Goal: Task Accomplishment & Management: Manage account settings

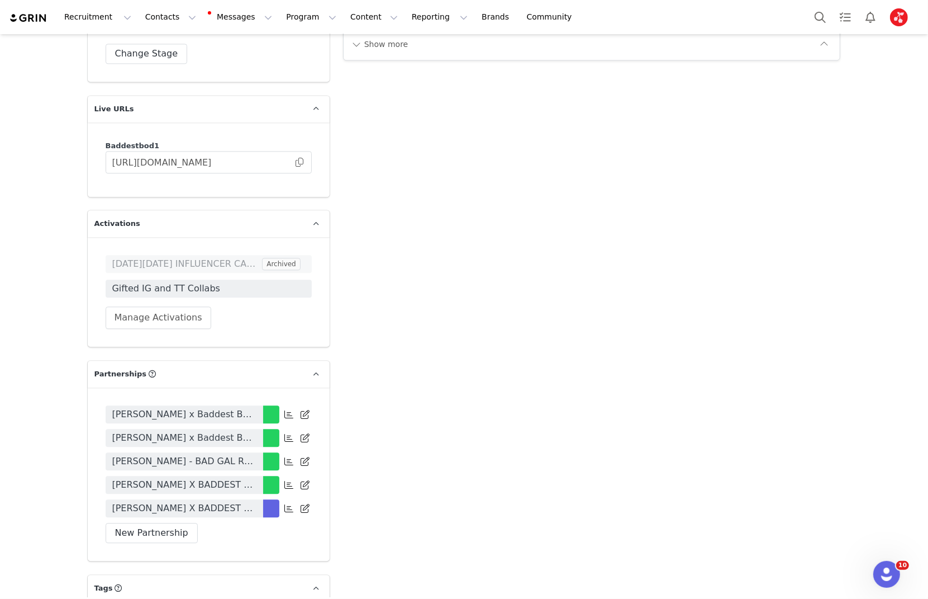
scroll to position [2244, 0]
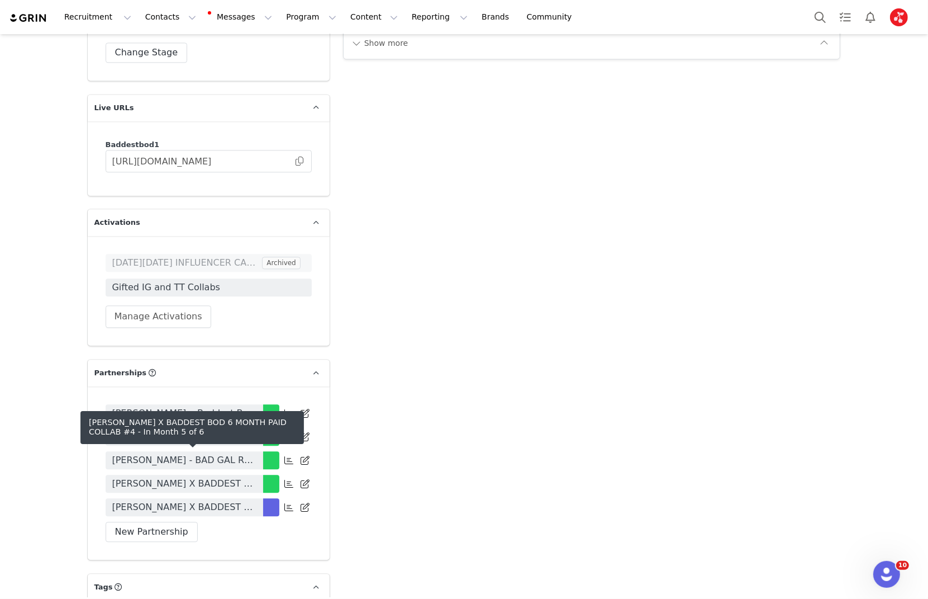
click at [229, 500] on span "[PERSON_NAME] X BADDEST BOD 6 MONTH PAID COLLAB #4" at bounding box center [184, 506] width 144 height 13
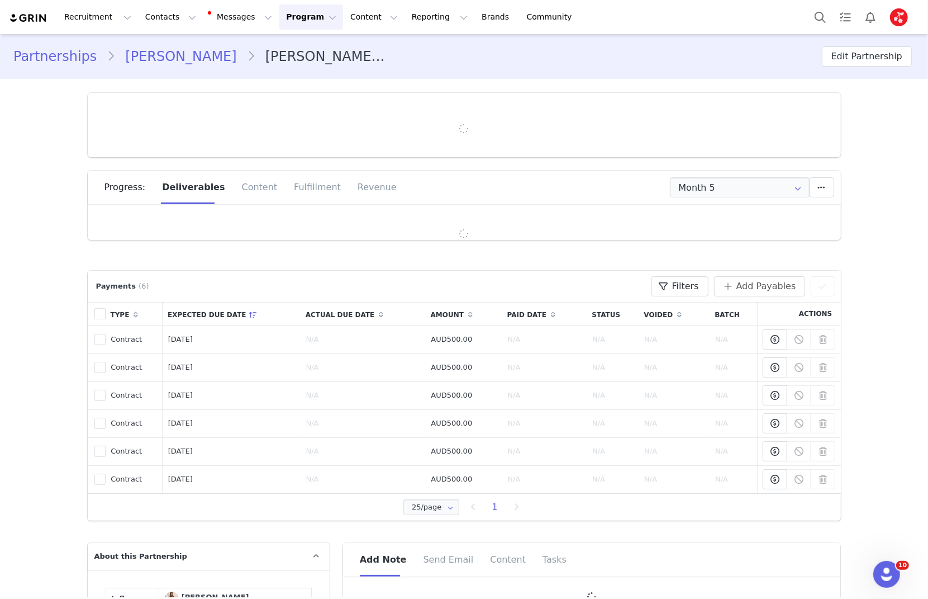
type input "+1 ([GEOGRAPHIC_DATA])"
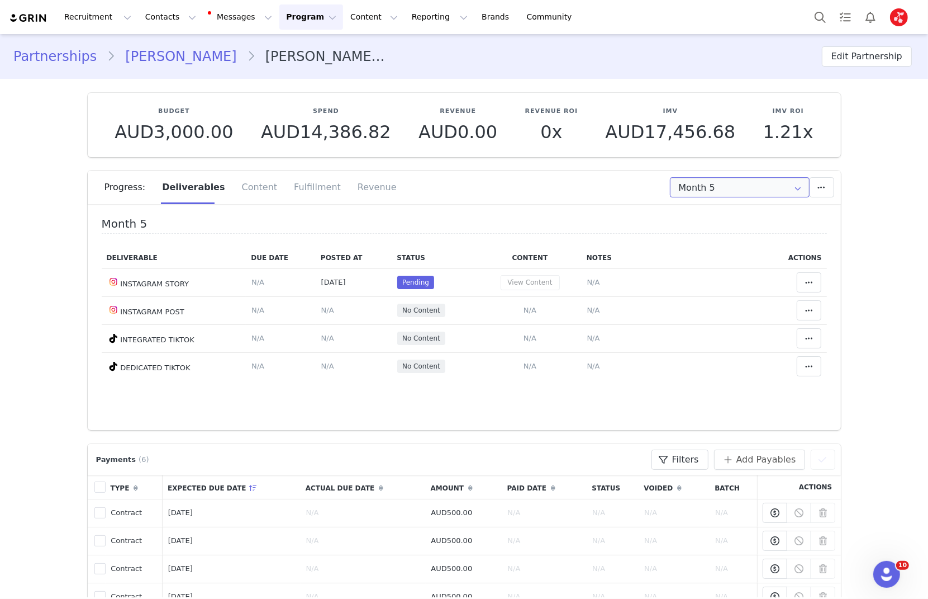
click at [712, 186] on input "Month 5" at bounding box center [740, 187] width 140 height 20
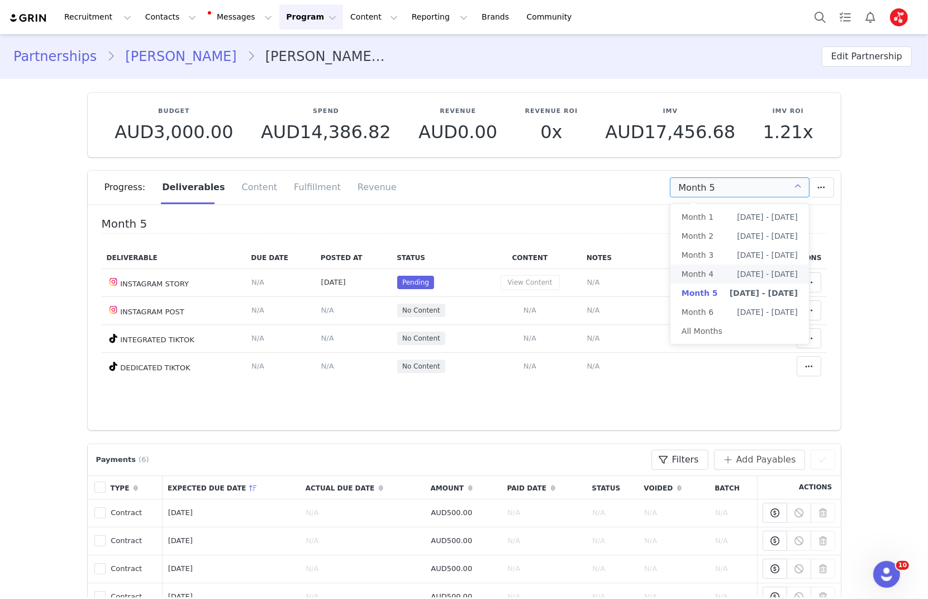
click at [699, 277] on span "Month 4" at bounding box center [698, 273] width 32 height 19
type input "Month 4"
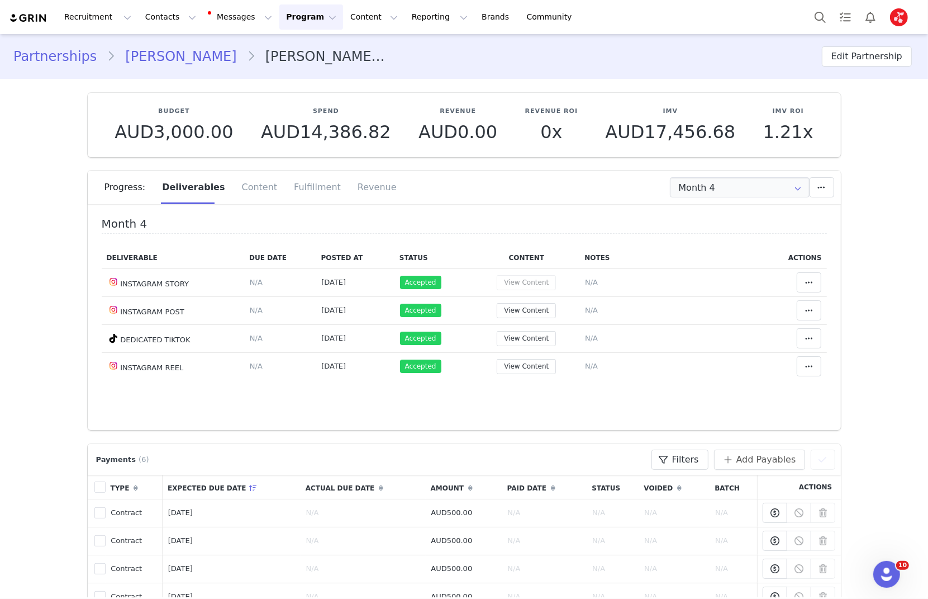
click at [168, 57] on link "Rachel Williams" at bounding box center [180, 56] width 131 height 20
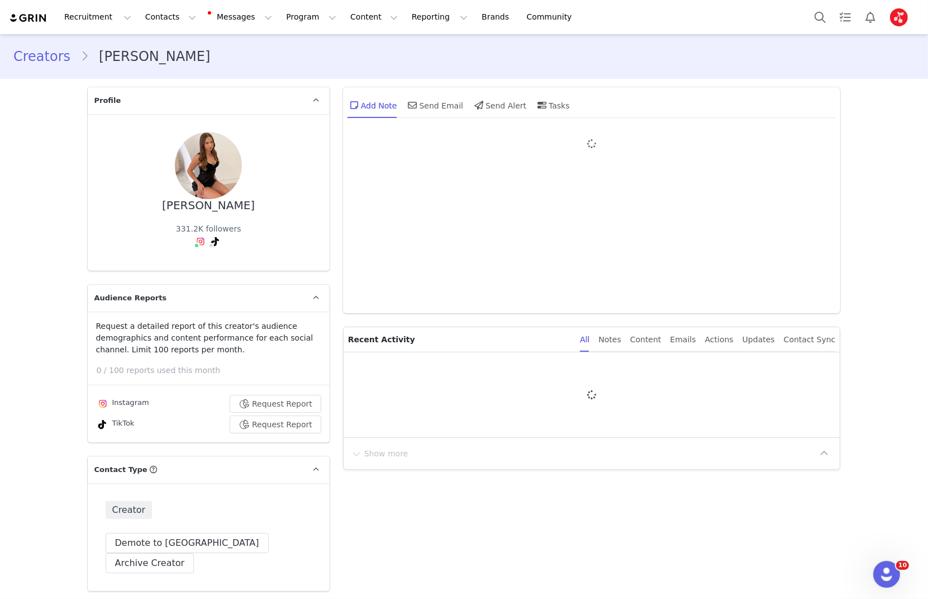
type input "+1 ([GEOGRAPHIC_DATA])"
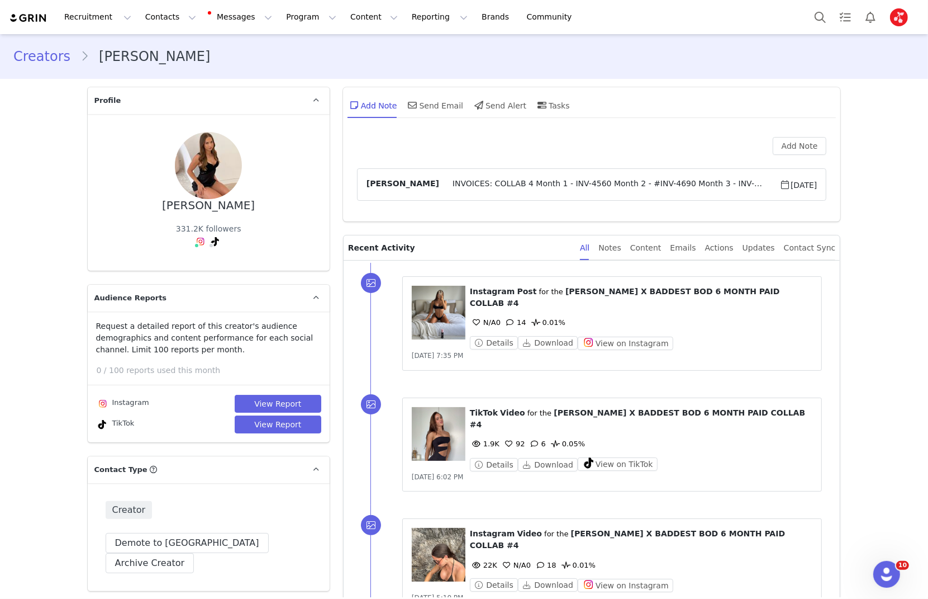
click at [610, 178] on span "INVOICES: COLLAB 4 Month 1 - INV-4560 Month 2 - #INV-4690 Month 3 - INV-5000 Mo…" at bounding box center [609, 184] width 340 height 13
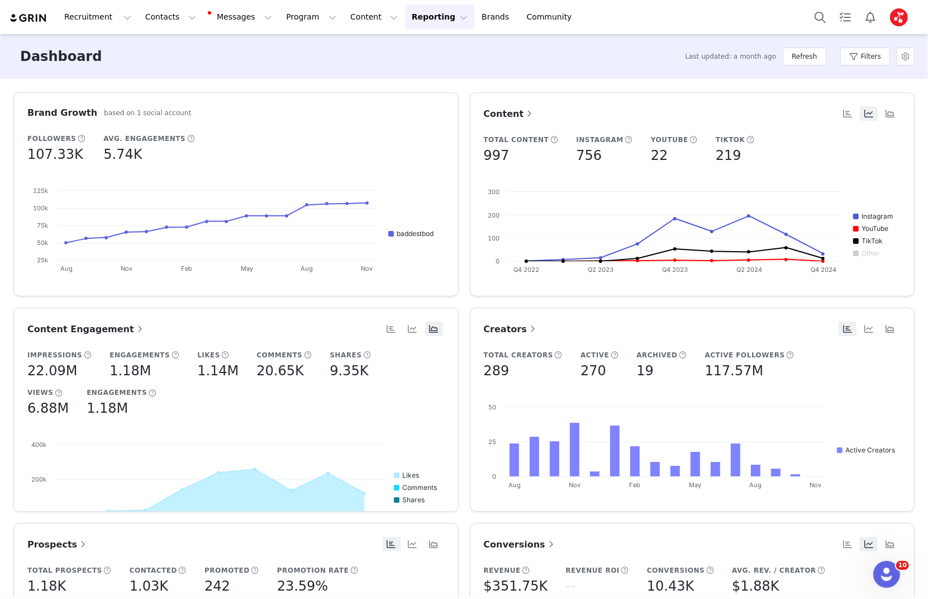
click at [884, 16] on button "Profile" at bounding box center [902, 17] width 36 height 18
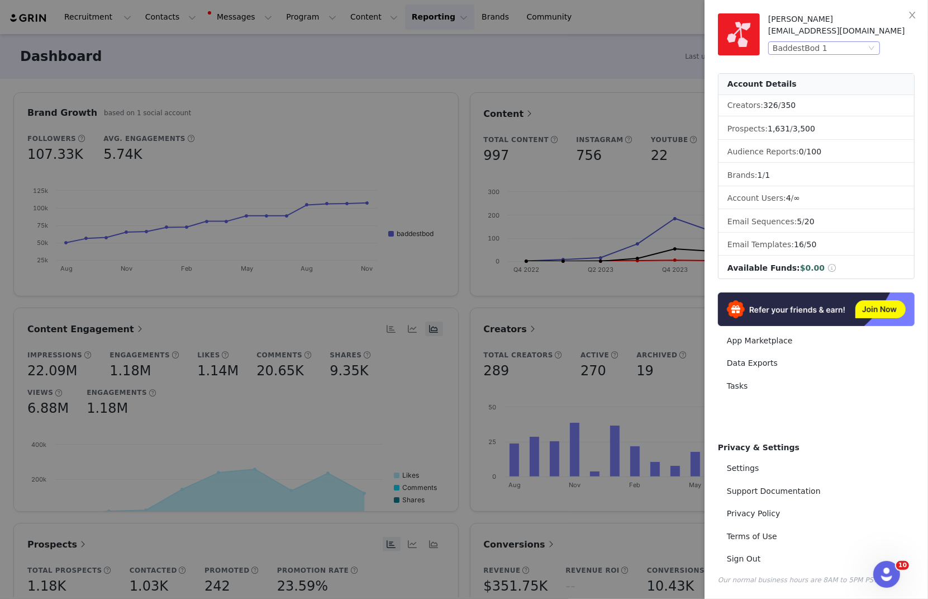
click at [838, 54] on div "Ashleigh Grant ashleigh@baddestbod.com BaddestBod 1 Account Details Creators: 3…" at bounding box center [816, 220] width 197 height 415
click at [838, 52] on div "BaddestBod 1" at bounding box center [819, 48] width 93 height 12
click at [797, 87] on li "White Fox Boutique" at bounding box center [847, 86] width 156 height 18
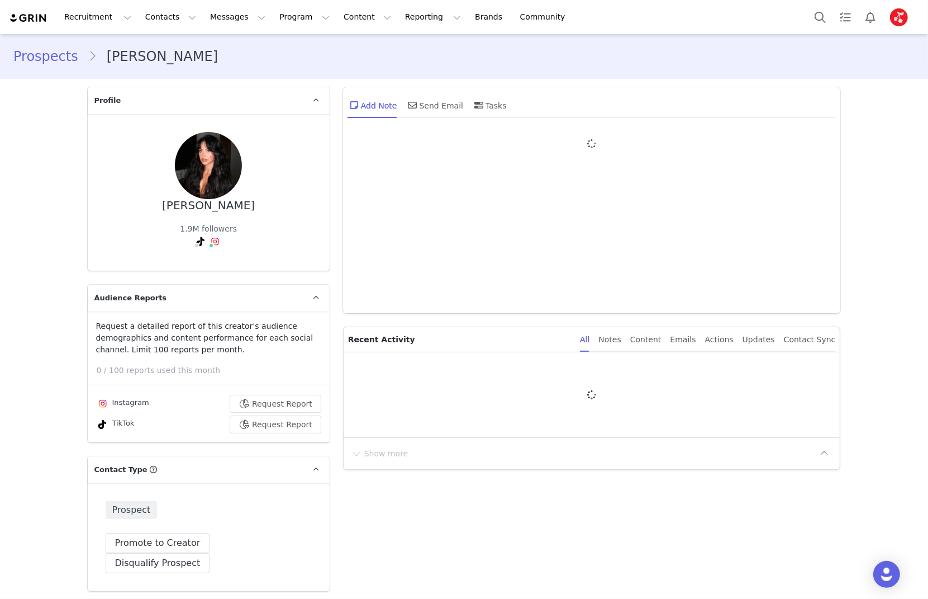
type input "+1 ([GEOGRAPHIC_DATA])"
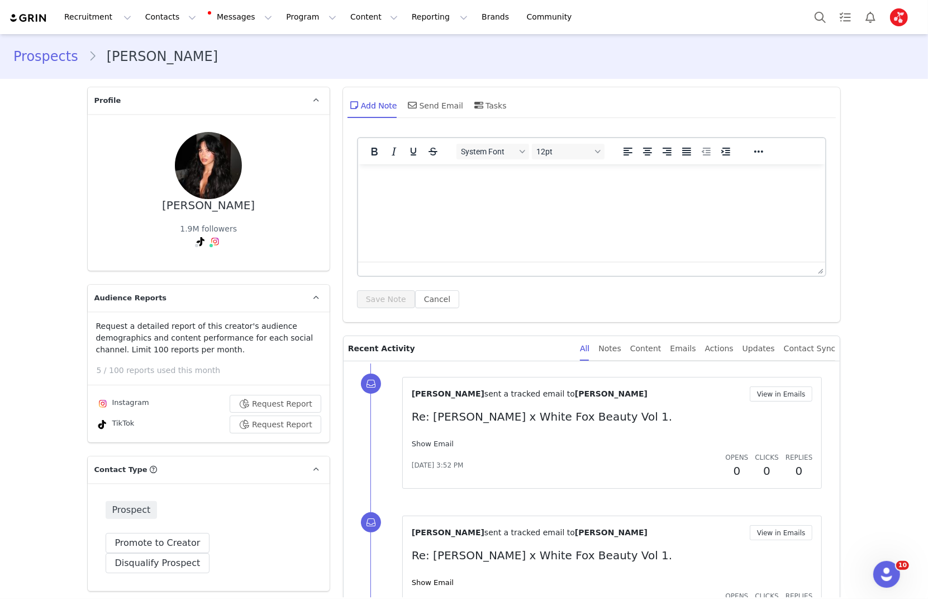
click at [432, 447] on div "Show Email" at bounding box center [612, 443] width 401 height 11
click at [437, 444] on link "Show Email" at bounding box center [433, 443] width 42 height 8
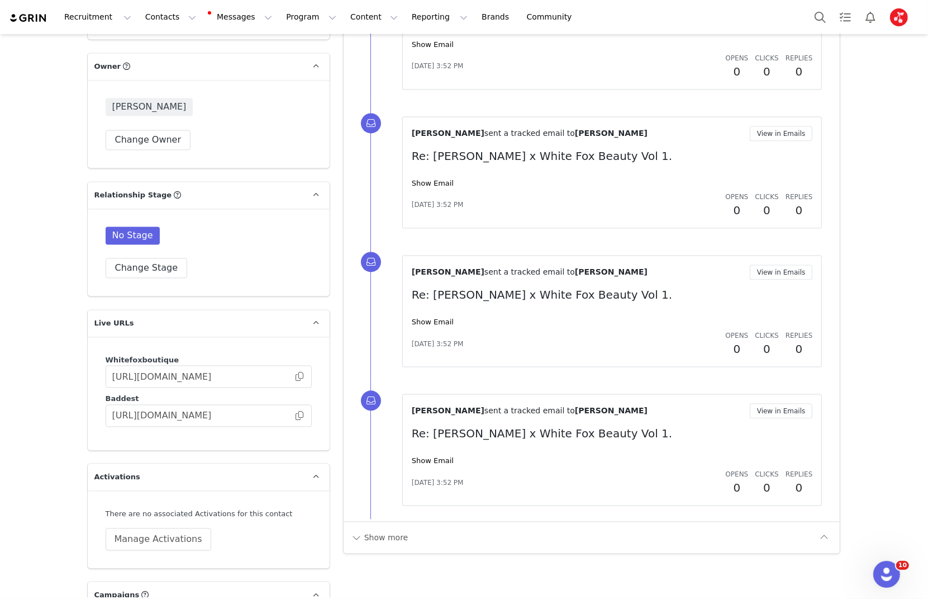
scroll to position [2158, 0]
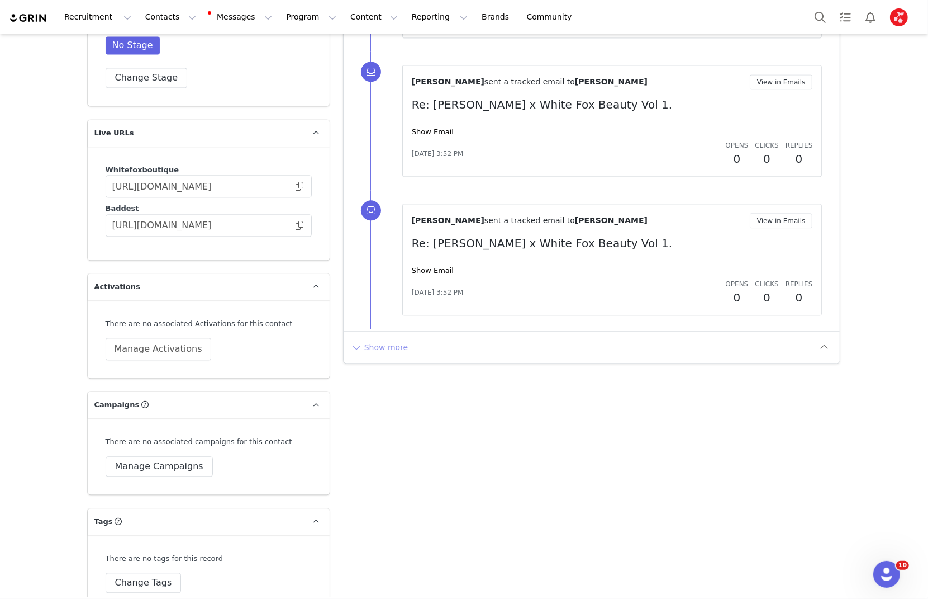
click at [389, 347] on button "Show more" at bounding box center [379, 347] width 59 height 18
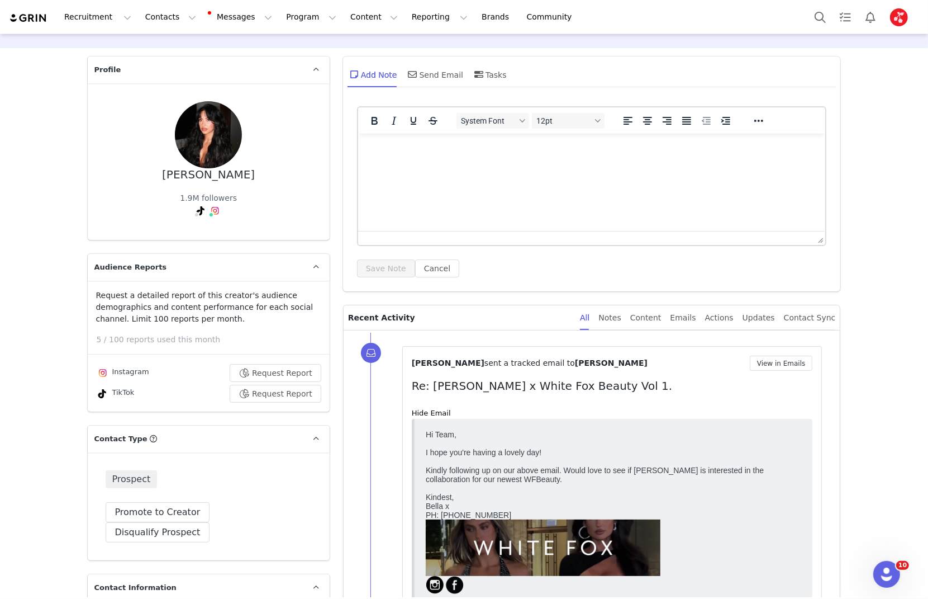
scroll to position [0, 0]
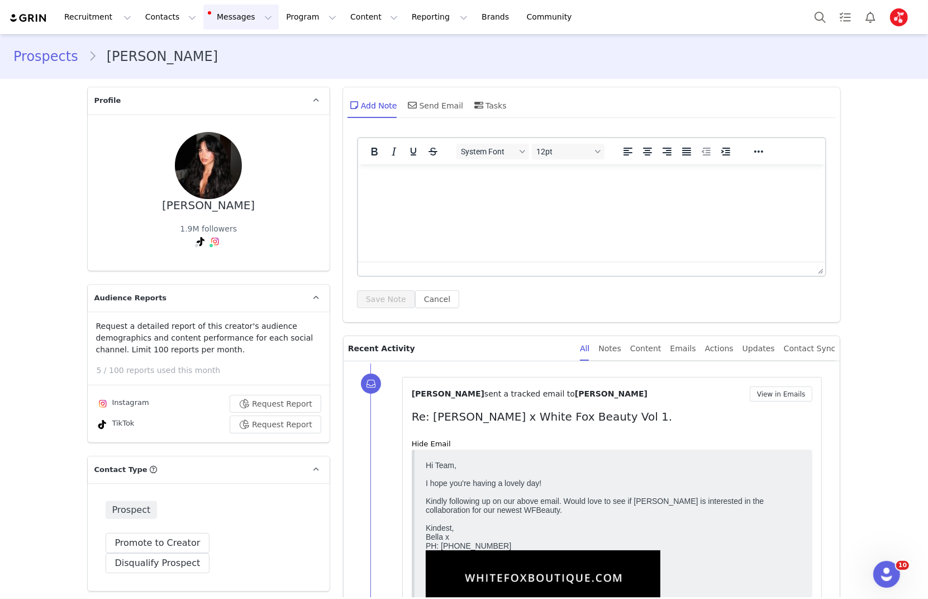
click at [214, 25] on button "Messages Messages" at bounding box center [240, 16] width 75 height 25
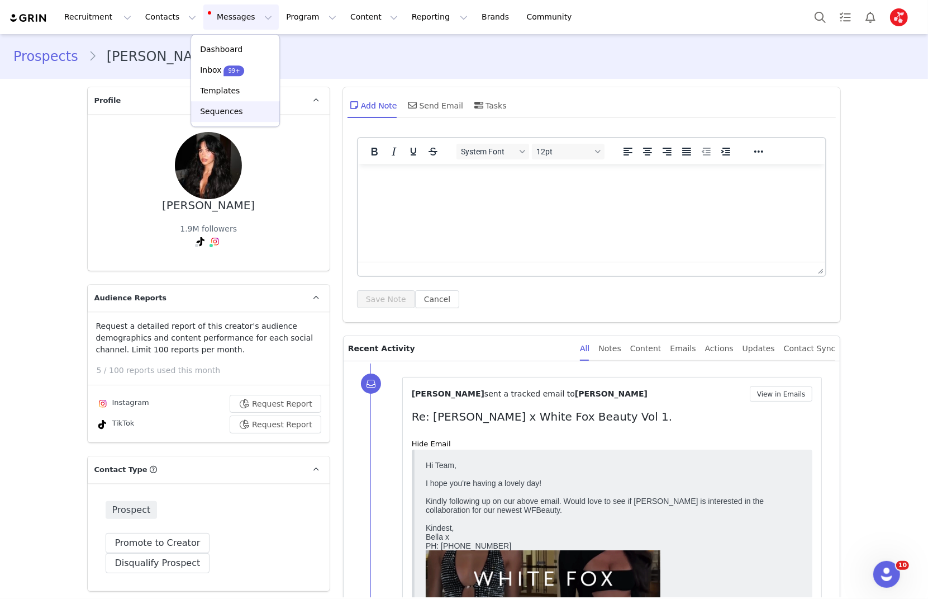
click at [215, 112] on p "Sequences" at bounding box center [221, 112] width 42 height 12
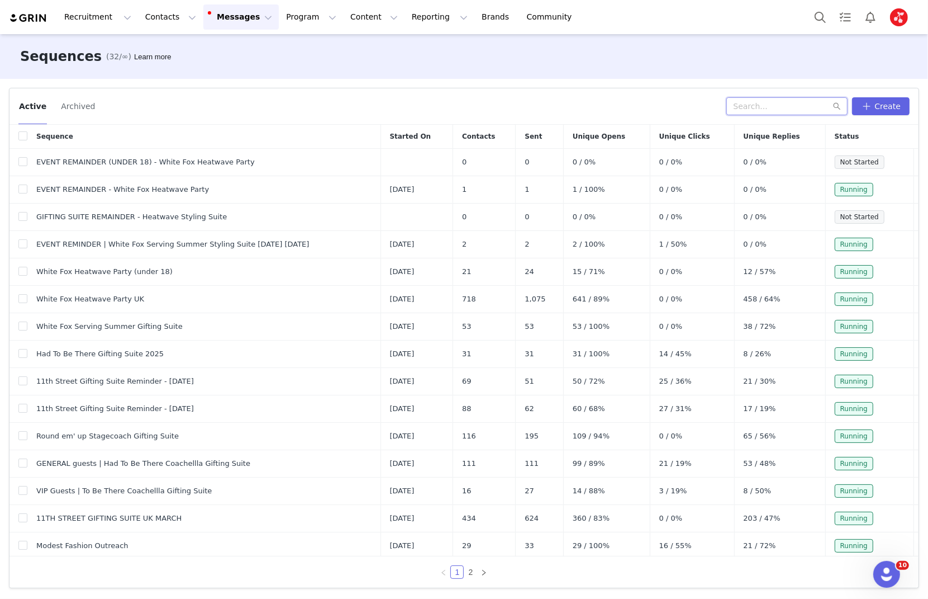
click at [760, 107] on input "text" at bounding box center [787, 106] width 121 height 18
type input "beauty"
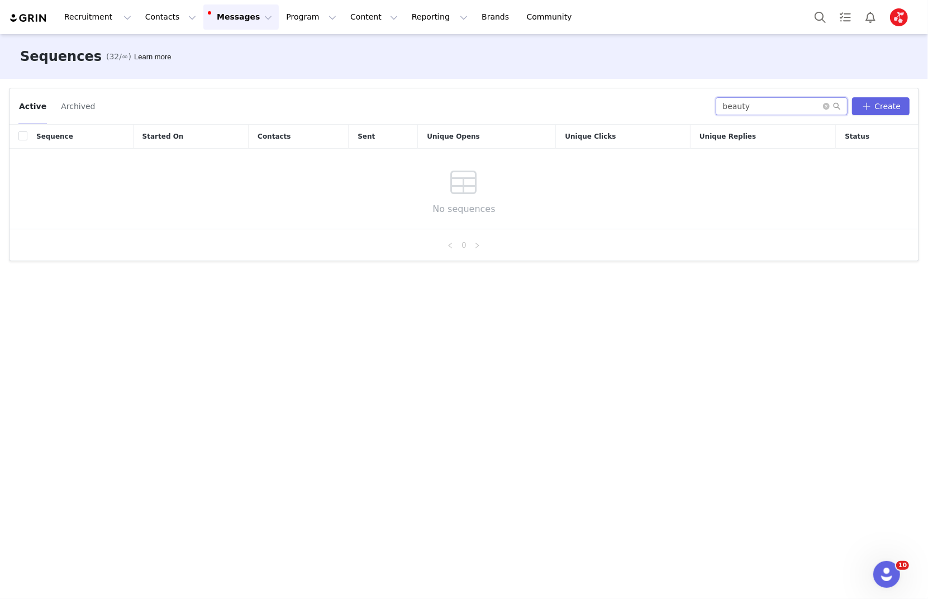
click at [770, 108] on input "beauty" at bounding box center [782, 106] width 132 height 18
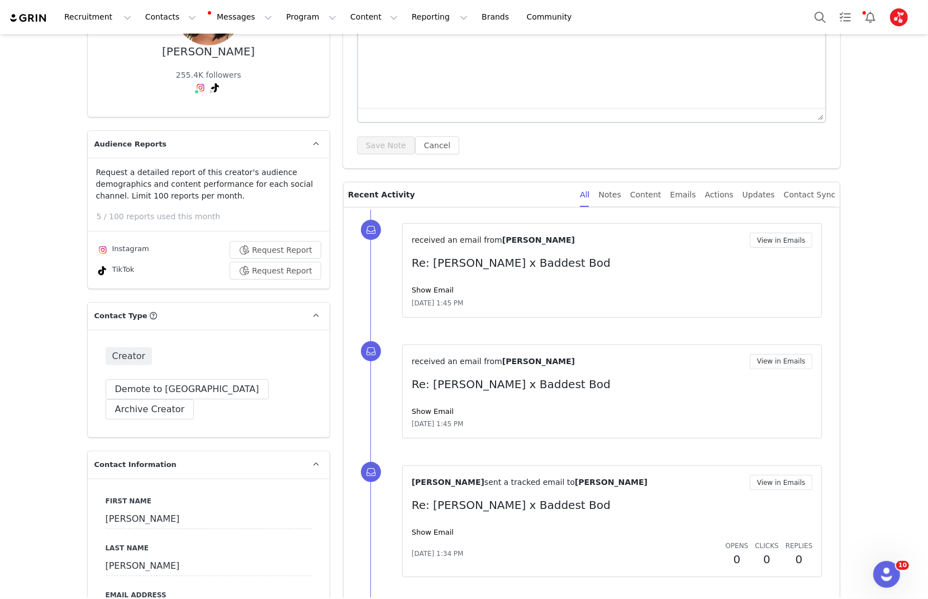
scroll to position [160, 0]
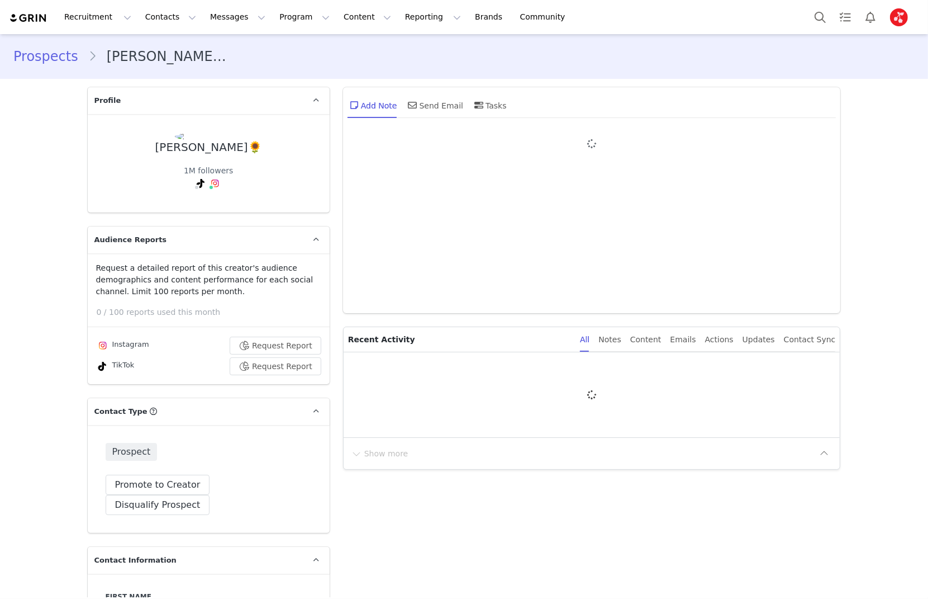
type input "+1 ([GEOGRAPHIC_DATA])"
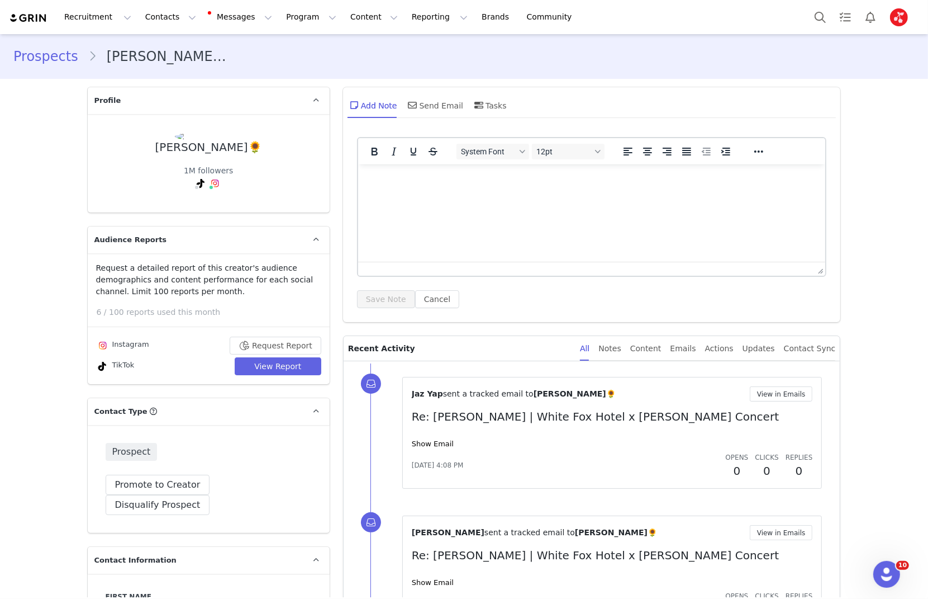
click at [893, 16] on img "Profile" at bounding box center [899, 17] width 18 height 18
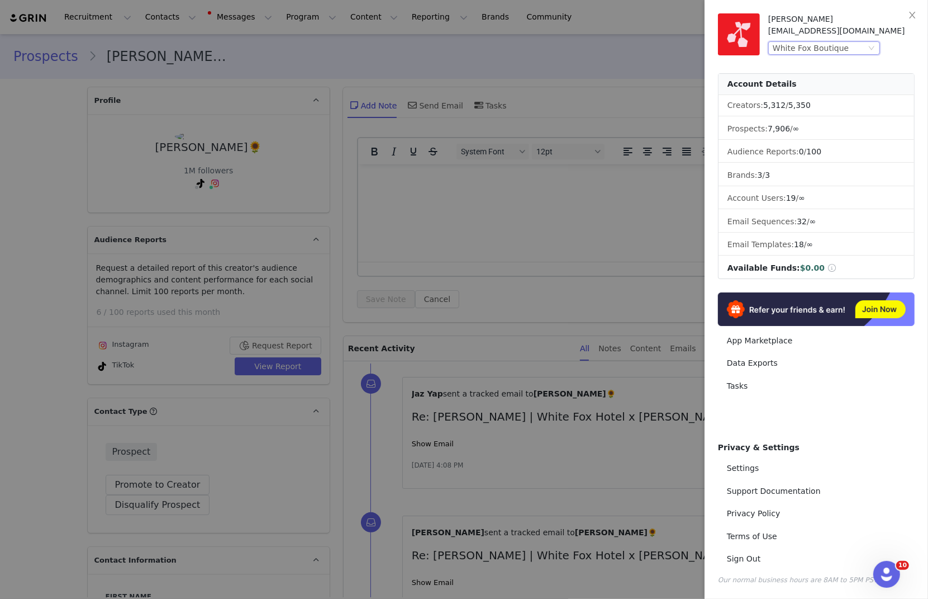
click at [786, 49] on div "White Fox Boutique" at bounding box center [811, 48] width 76 height 12
click at [786, 64] on li "BaddestBod 1" at bounding box center [847, 68] width 156 height 18
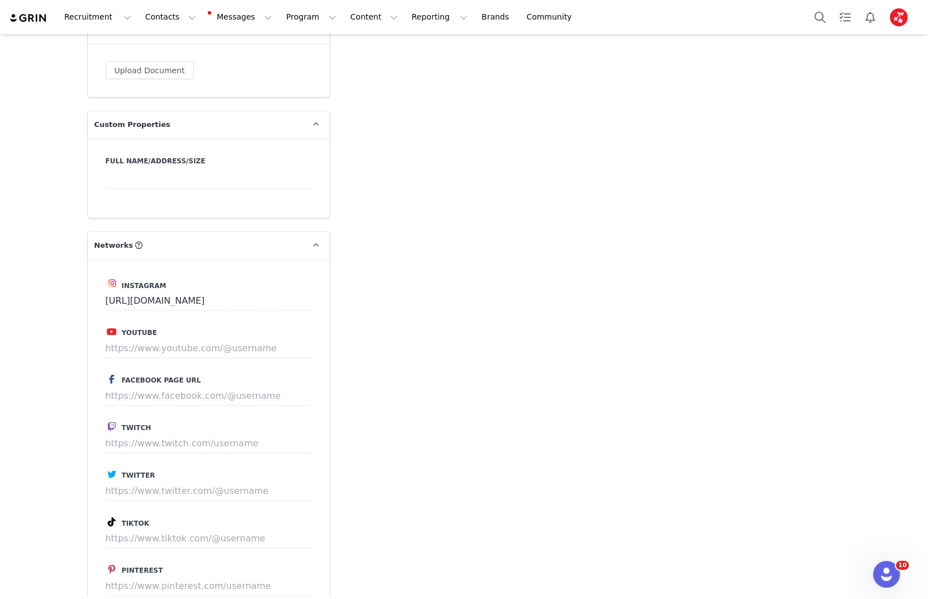
scroll to position [1157, 0]
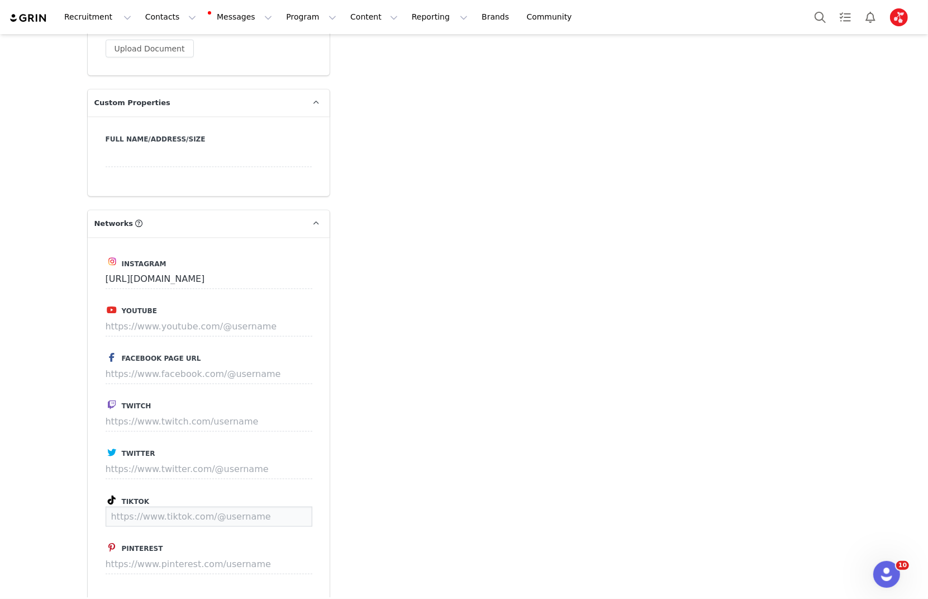
drag, startPoint x: 207, startPoint y: 496, endPoint x: 242, endPoint y: 497, distance: 34.7
click at [208, 506] on input at bounding box center [209, 516] width 207 height 20
paste input "[URL][DOMAIN_NAME]"
click at [291, 506] on button "Save" at bounding box center [291, 516] width 41 height 20
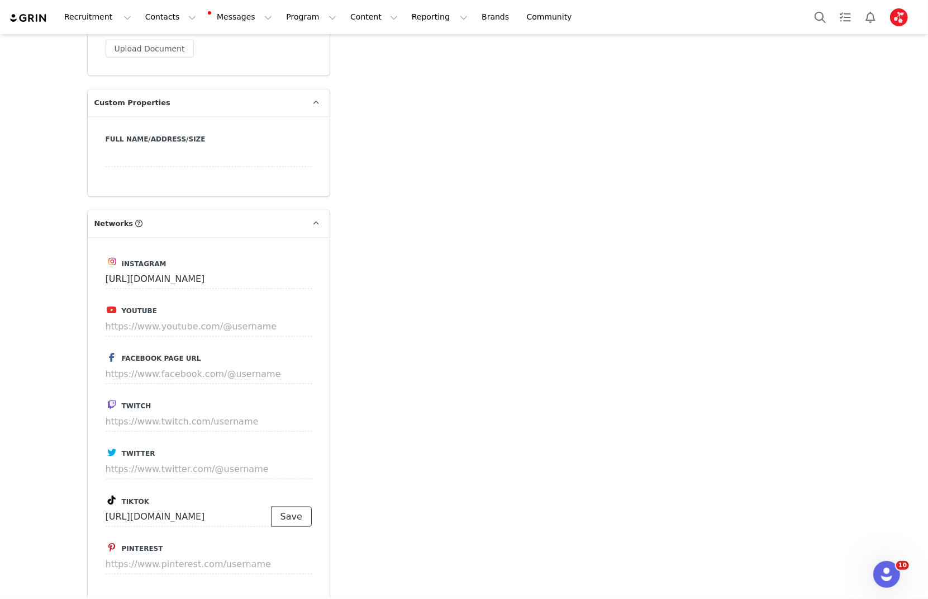
type input "[URL][DOMAIN_NAME]"
click at [217, 506] on input "[URL][DOMAIN_NAME]" at bounding box center [189, 516] width 166 height 20
click at [236, 506] on input "[URL][DOMAIN_NAME]" at bounding box center [189, 516] width 166 height 20
click at [253, 506] on input "[URL][DOMAIN_NAME]" at bounding box center [189, 516] width 166 height 20
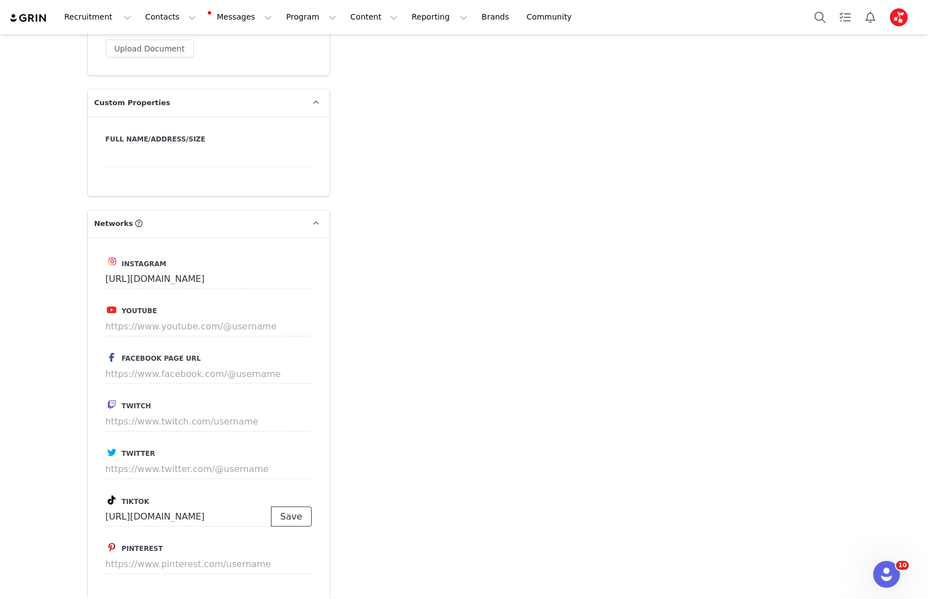
click at [300, 506] on button "Save" at bounding box center [291, 516] width 41 height 20
drag, startPoint x: 290, startPoint y: 505, endPoint x: 262, endPoint y: 499, distance: 28.5
click at [290, 506] on p "Save" at bounding box center [291, 516] width 41 height 20
click at [377, 439] on div "Add Note Send Email Send Alert Tasks System Font 12pt To open the popup, press …" at bounding box center [591, 390] width 511 height 2933
click at [262, 506] on input "[URL][DOMAIN_NAME]" at bounding box center [189, 516] width 166 height 20
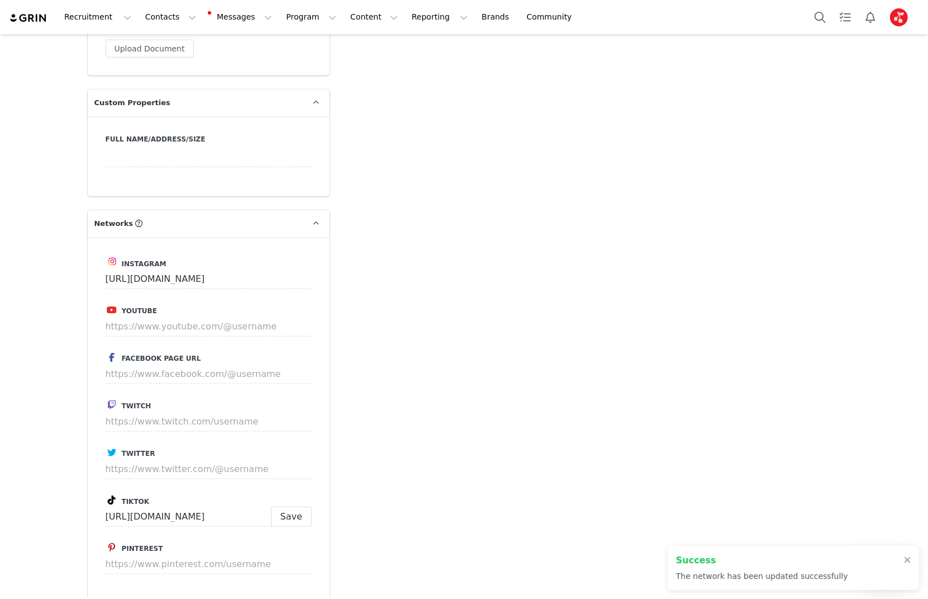
scroll to position [1178, 0]
click at [562, 357] on div "Add Note Send Email Send Alert Tasks System Font 12pt To open the popup, press …" at bounding box center [591, 379] width 511 height 2953
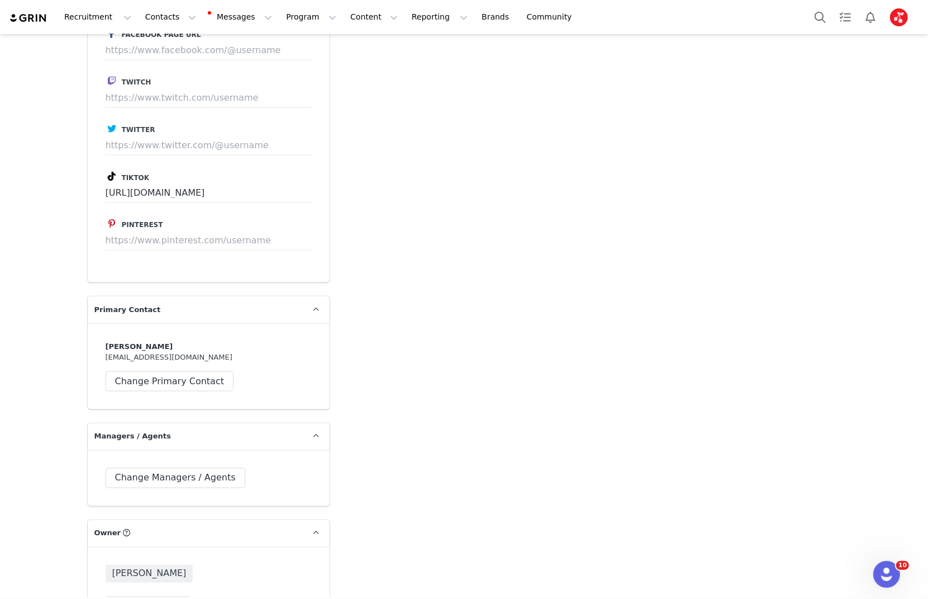
scroll to position [2417, 0]
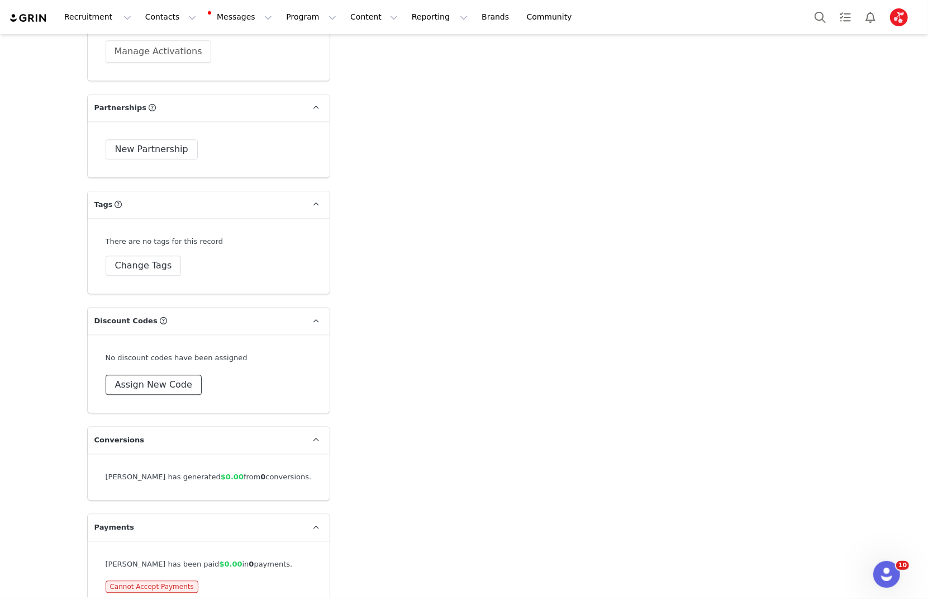
click at [163, 374] on button "Assign New Code" at bounding box center [154, 384] width 96 height 20
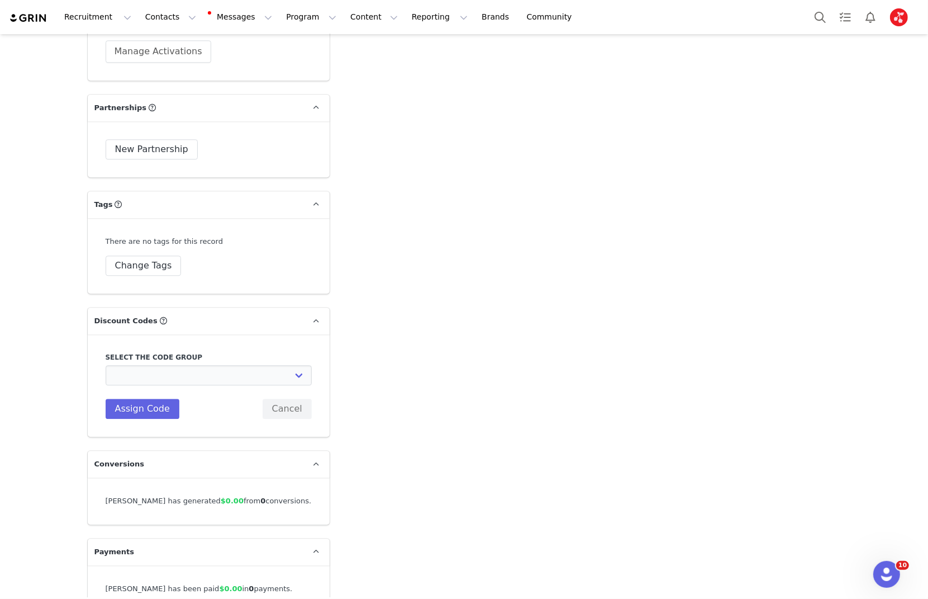
click at [162, 366] on div "Select the code group Baddest Bod: BADDEST DISCOUNT CODES Code Description Assi…" at bounding box center [209, 385] width 206 height 67
click at [167, 365] on select "Baddest Bod: BADDEST DISCOUNT CODES" at bounding box center [209, 375] width 206 height 20
select select "10005834"
click at [106, 365] on select "Baddest Bod: BADDEST DISCOUNT CODES" at bounding box center [209, 375] width 206 height 20
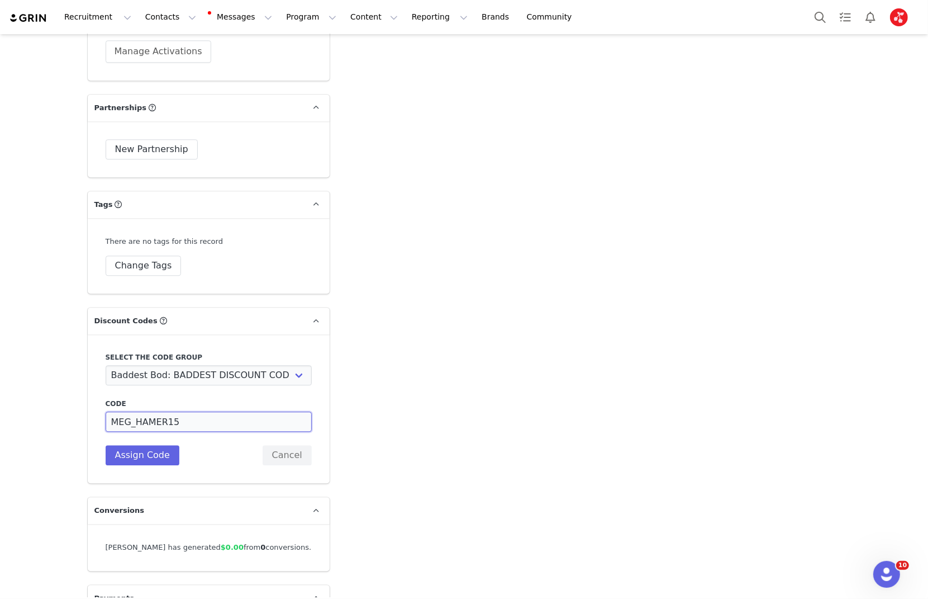
click at [158, 411] on input "MEG_HAMER15" at bounding box center [209, 421] width 206 height 20
paste input "H"
type input "MEGH"
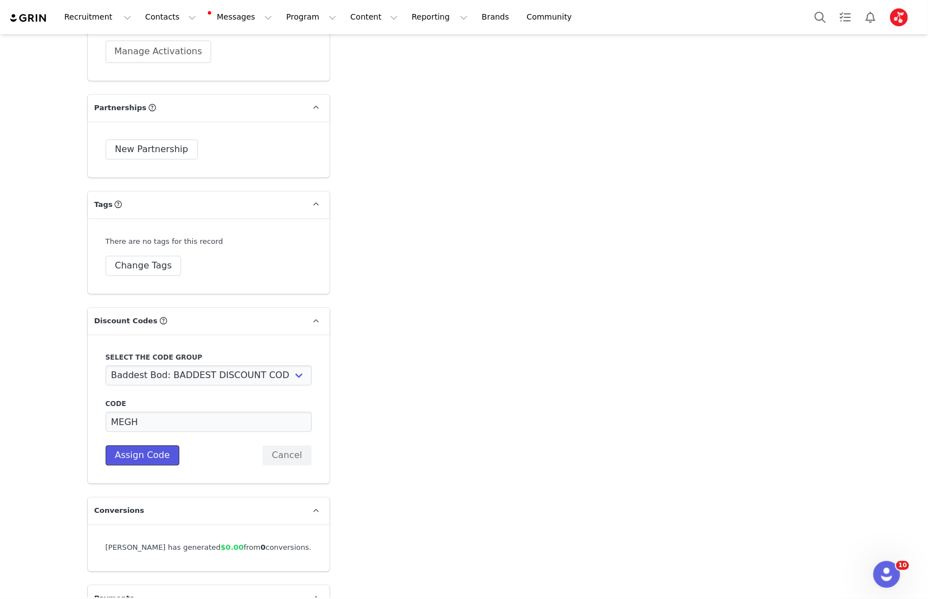
click at [151, 445] on button "Assign Code" at bounding box center [143, 455] width 74 height 20
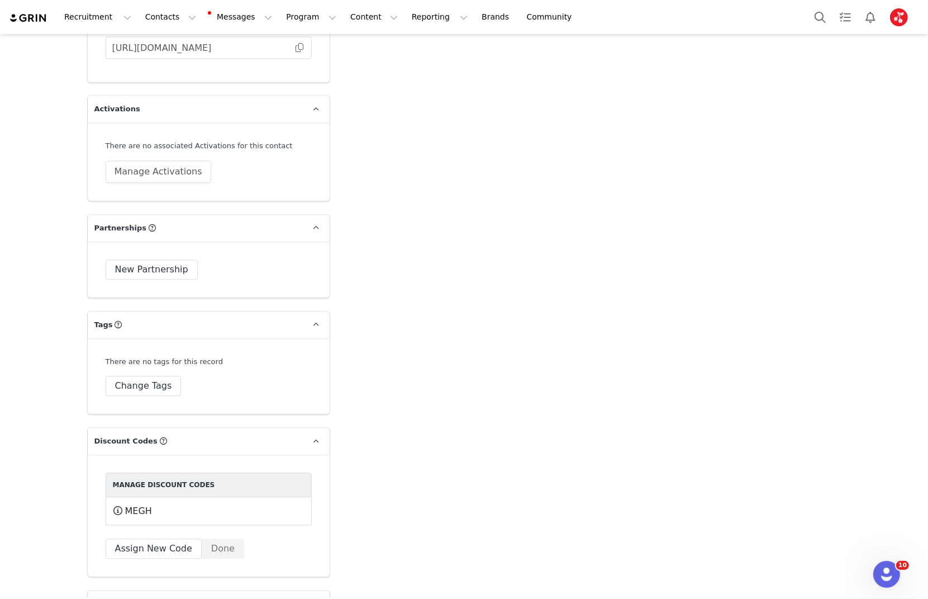
scroll to position [2245, 0]
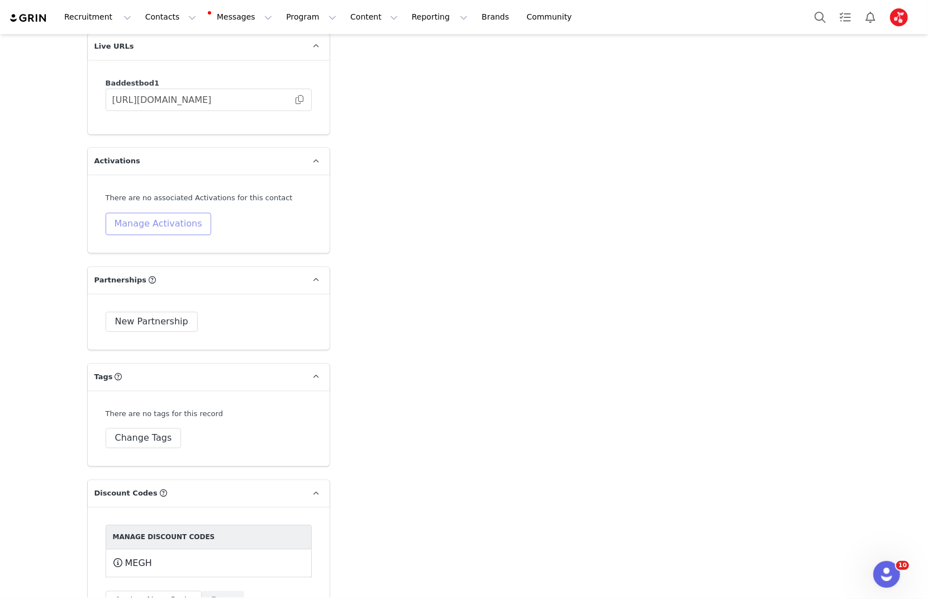
click at [141, 212] on button "Manage Activations" at bounding box center [159, 223] width 106 height 22
click at [124, 245] on div "Select Activation" at bounding box center [107, 245] width 66 height 17
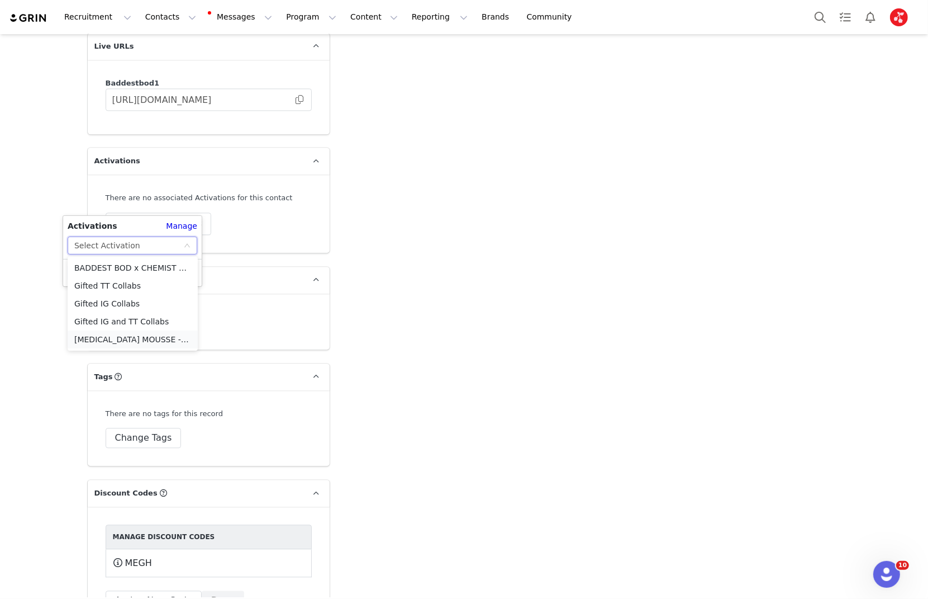
click at [125, 335] on li "[MEDICAL_DATA] MOUSSE - FIRST IMPRESSIONS CAMPAIGN" at bounding box center [133, 339] width 130 height 18
click at [95, 267] on button "Apply" at bounding box center [88, 273] width 40 height 18
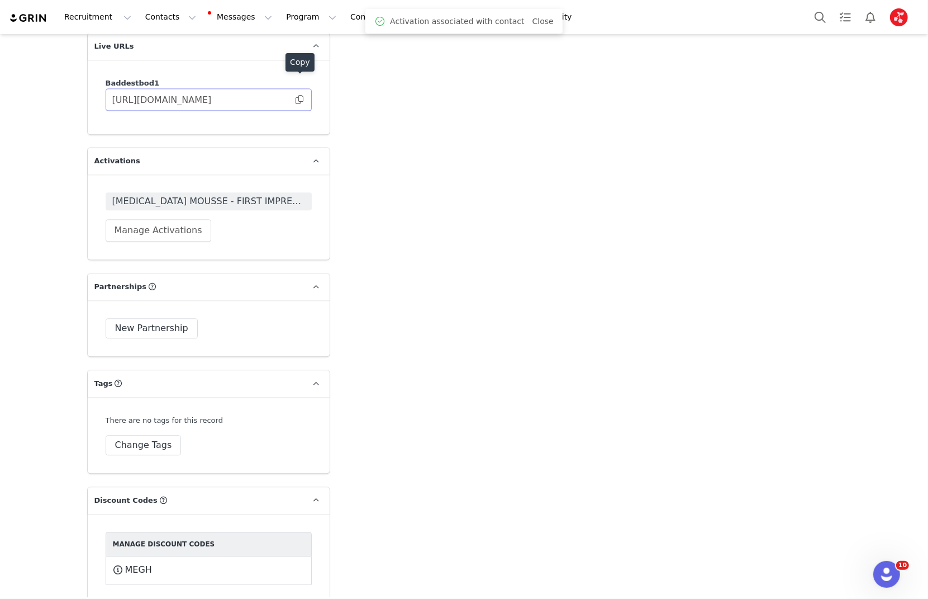
click at [302, 75] on div "Copy" at bounding box center [300, 64] width 29 height 23
click at [300, 74] on div "Copy" at bounding box center [300, 64] width 29 height 23
drag, startPoint x: 297, startPoint y: 78, endPoint x: 269, endPoint y: 92, distance: 30.5
click at [297, 99] on span at bounding box center [299, 99] width 11 height 0
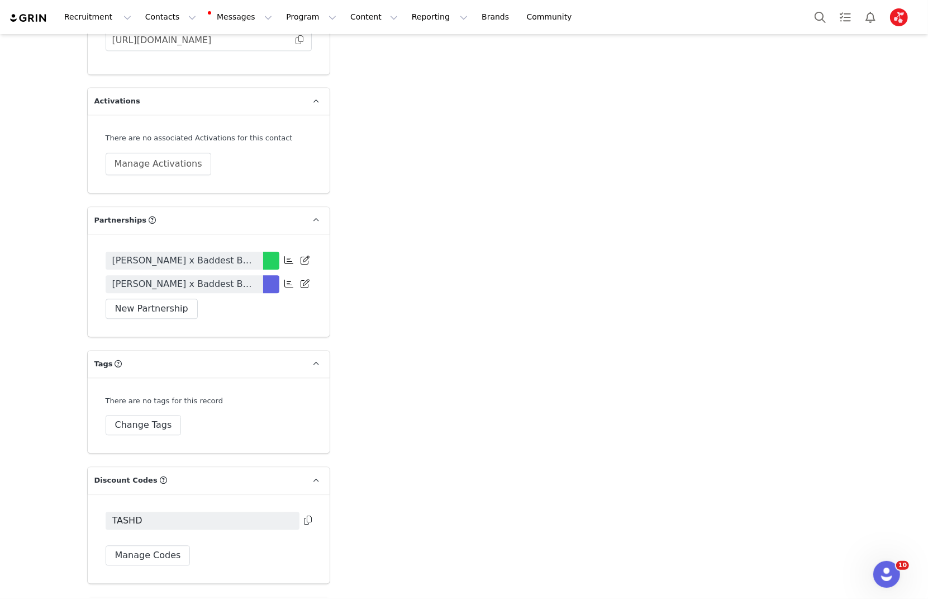
scroll to position [2269, 0]
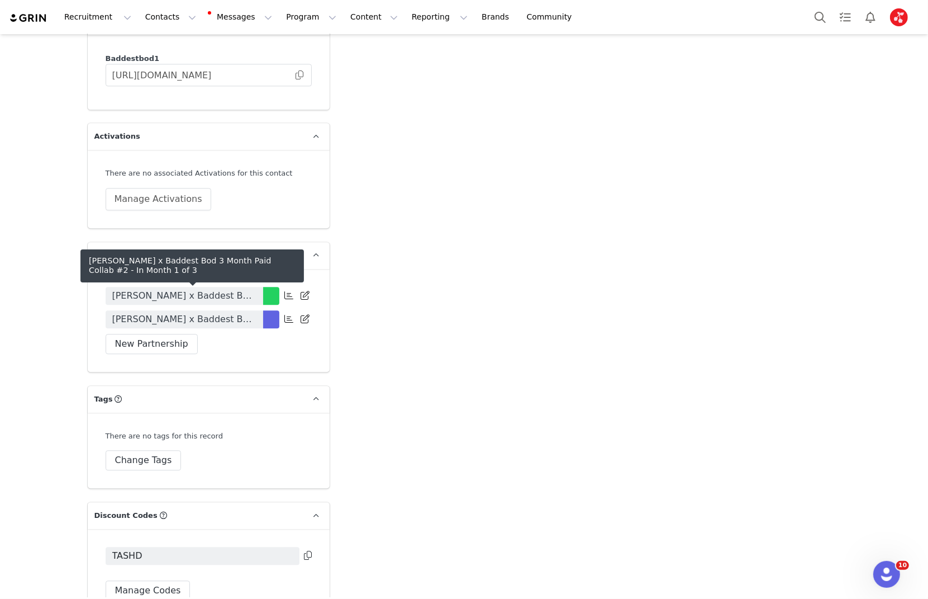
click at [246, 312] on span "Tash Delrosario x Baddest Bod 3 Month Paid Collab #2" at bounding box center [184, 318] width 144 height 13
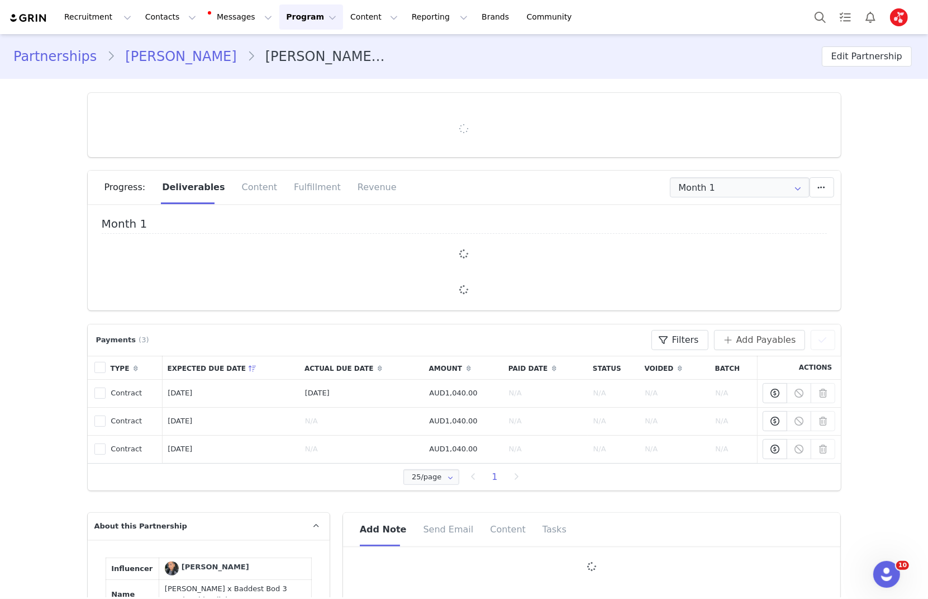
type input "+1 ([GEOGRAPHIC_DATA])"
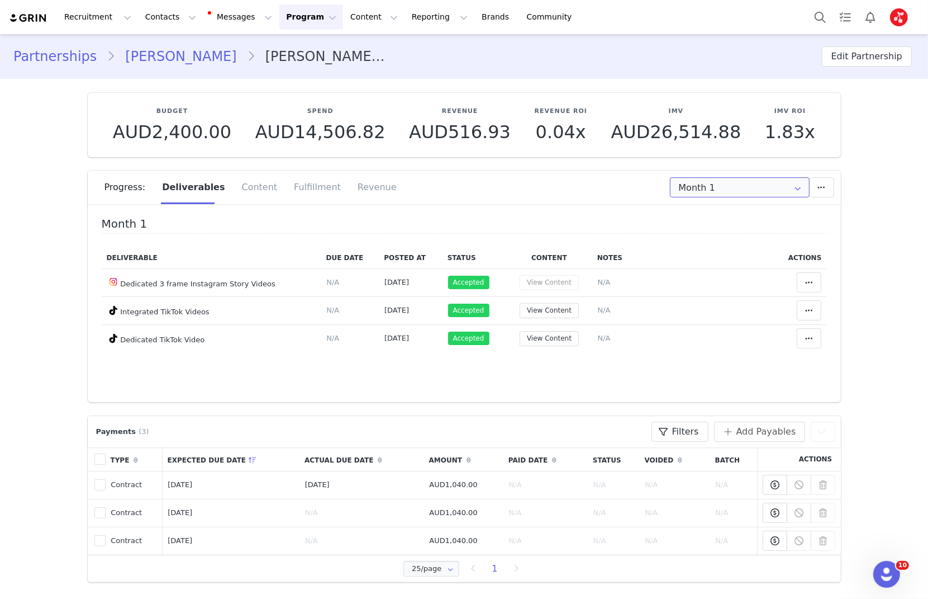
click at [699, 191] on input "Month 1" at bounding box center [740, 187] width 140 height 20
click at [691, 236] on span "Month 2" at bounding box center [698, 235] width 32 height 19
click at [682, 185] on input "Month 2" at bounding box center [740, 187] width 140 height 20
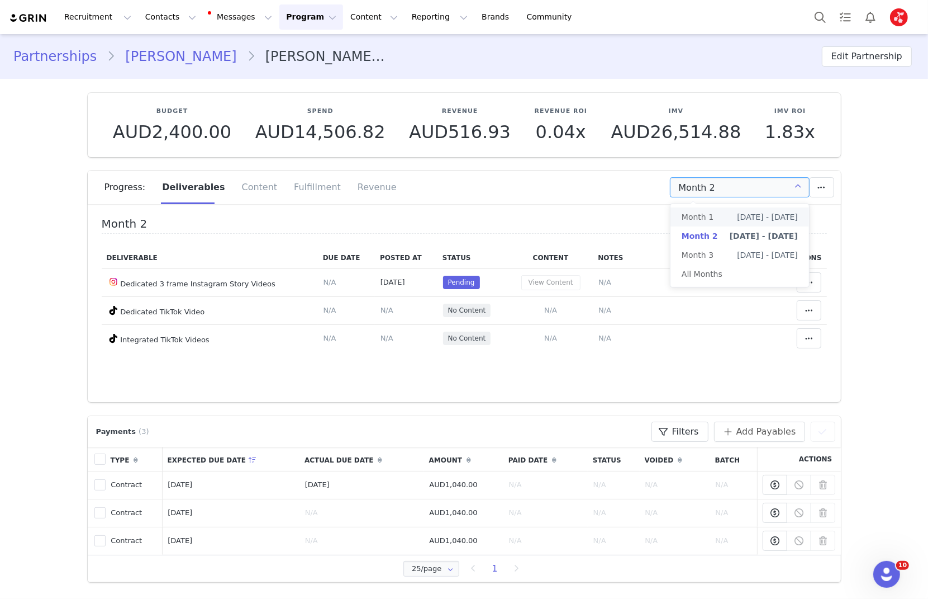
click at [679, 215] on li "Month 1 Aug 5th - Sep 4th" at bounding box center [740, 216] width 139 height 19
type input "Month 1"
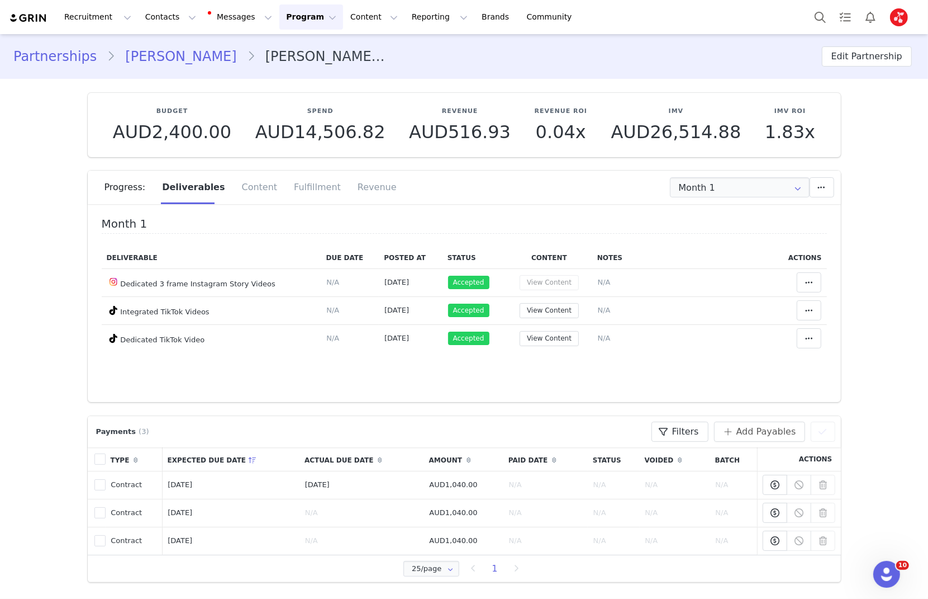
click at [186, 56] on link "Tash Delrosario" at bounding box center [180, 56] width 131 height 20
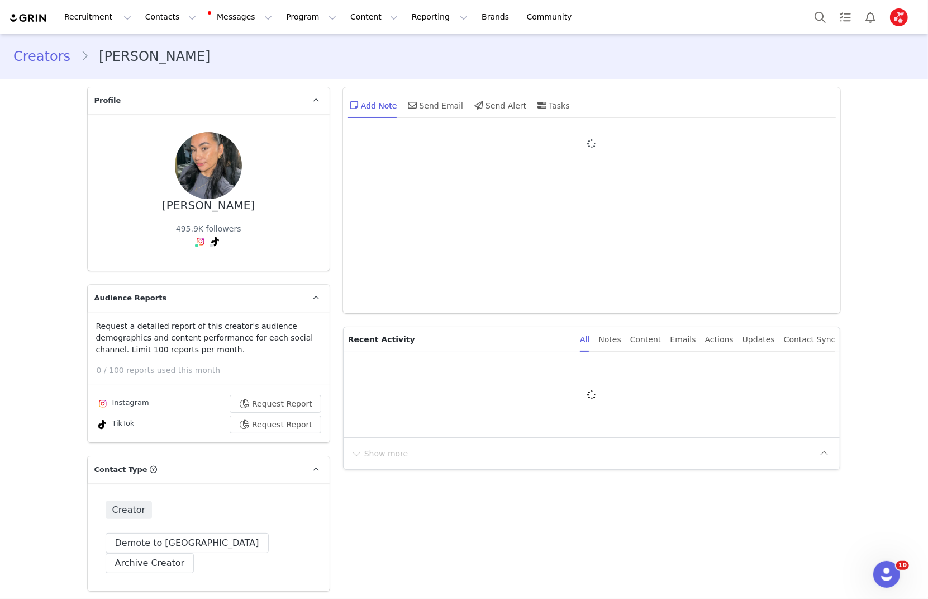
type input "+1 ([GEOGRAPHIC_DATA])"
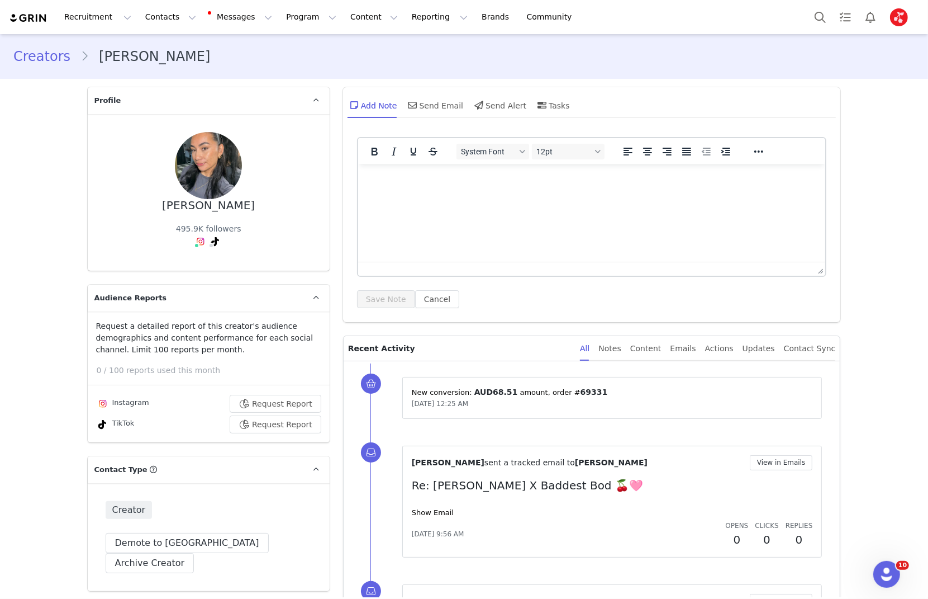
click at [473, 194] on html at bounding box center [592, 179] width 468 height 30
click at [475, 194] on html at bounding box center [592, 179] width 468 height 30
click at [475, 202] on p "COLLAB 2" at bounding box center [592, 200] width 450 height 12
click at [347, 166] on div "System Font 12pt To open the popup, press Shift+Enter To open the popup, press …" at bounding box center [592, 226] width 498 height 191
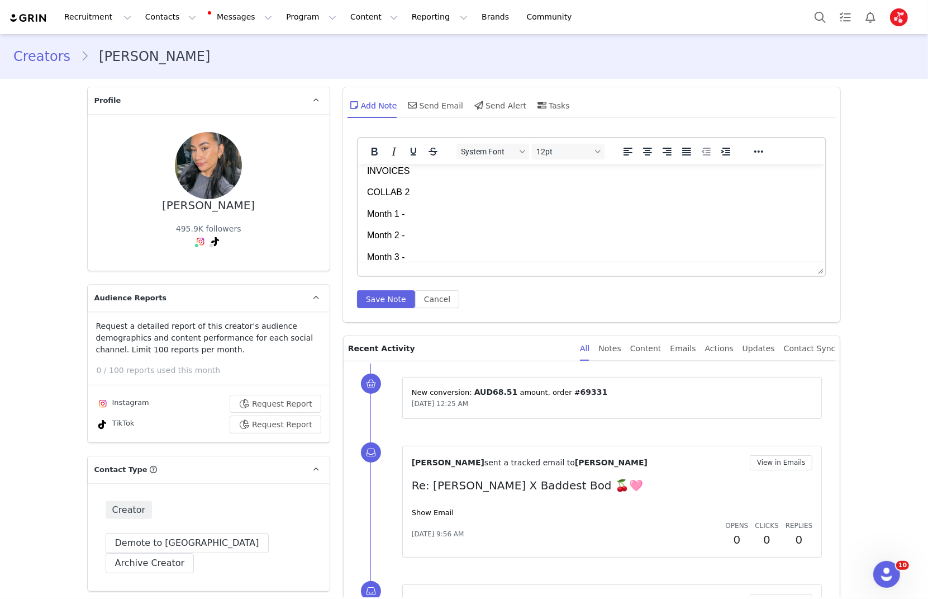
click at [385, 168] on p "INVOICES" at bounding box center [592, 170] width 450 height 12
click at [385, 169] on p "INVOICES" at bounding box center [592, 170] width 450 height 12
drag, startPoint x: 413, startPoint y: 193, endPoint x: 701, endPoint y: 328, distance: 318.3
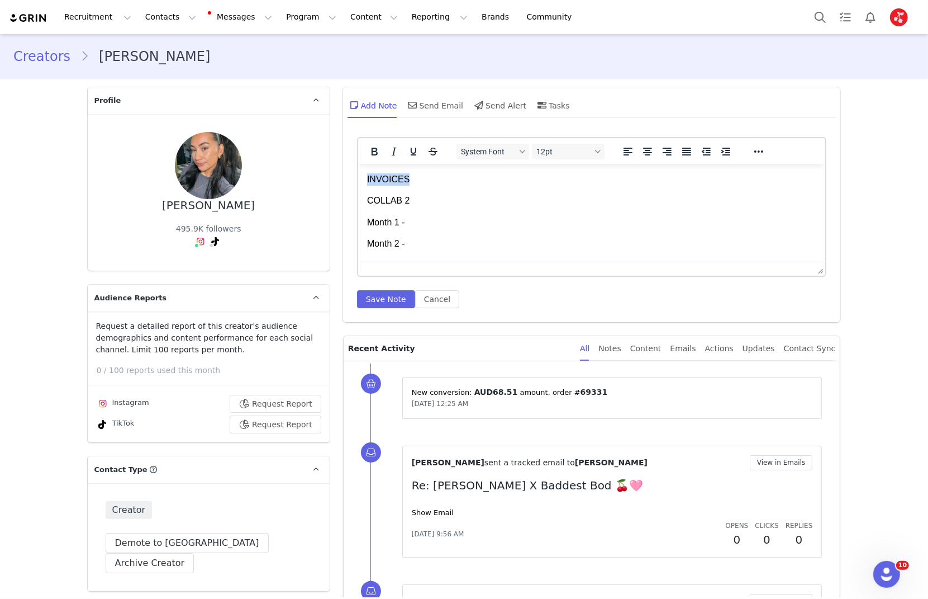
click at [358, 164] on html "INVOICES COLLAB 2 Month 1 - Month 2 - Month 3 -" at bounding box center [592, 222] width 468 height 116
click at [429, 211] on body "INVOICES COLLAB 2 Month 1 - Month 2 - Month 3 -" at bounding box center [592, 222] width 450 height 98
click at [382, 178] on strong "INVOICES" at bounding box center [388, 179] width 42 height 10
click at [383, 178] on strong "INVOICES" at bounding box center [388, 179] width 42 height 10
drag, startPoint x: 383, startPoint y: 178, endPoint x: 389, endPoint y: 179, distance: 6.2
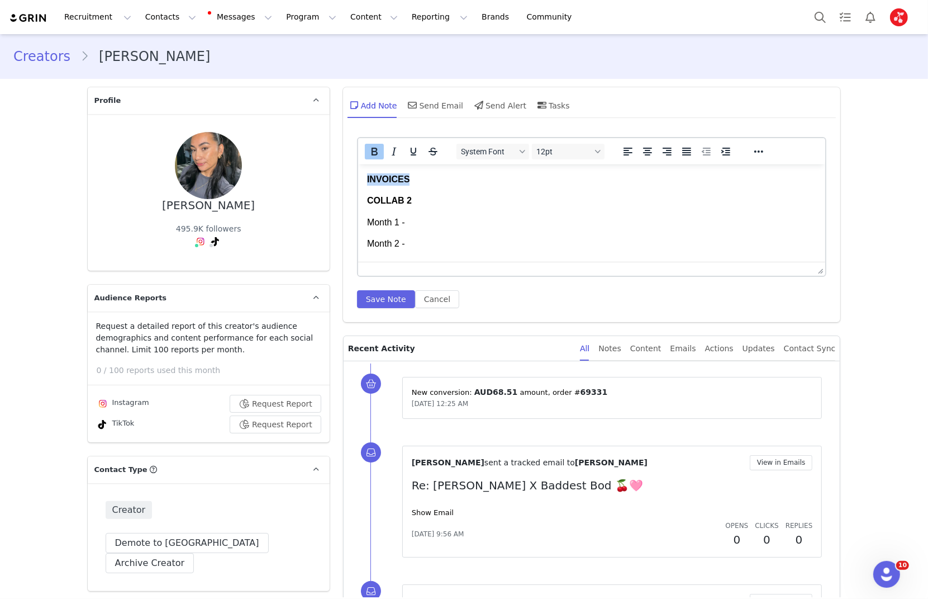
click at [383, 178] on strong "INVOICES" at bounding box center [388, 179] width 42 height 10
click at [766, 148] on button "Reveal or hide additional toolbar items" at bounding box center [759, 152] width 19 height 16
click at [473, 172] on icon "Background color" at bounding box center [474, 173] width 6 height 6
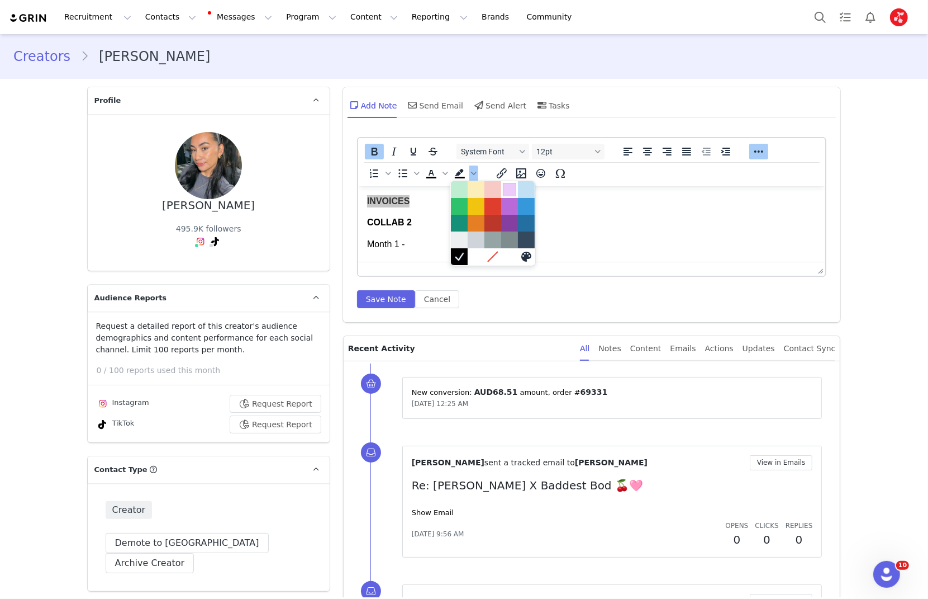
click at [509, 191] on div at bounding box center [509, 189] width 13 height 13
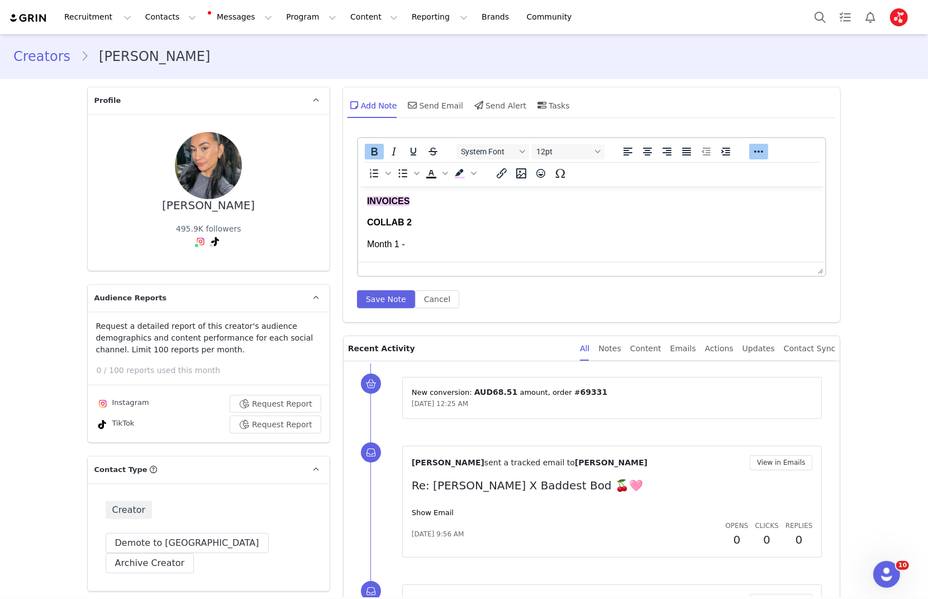
click at [456, 217] on p "COLLAB 2" at bounding box center [592, 222] width 450 height 12
click at [425, 220] on p "Month 1 -" at bounding box center [592, 224] width 450 height 12
click at [387, 291] on button "Save Note" at bounding box center [386, 299] width 58 height 18
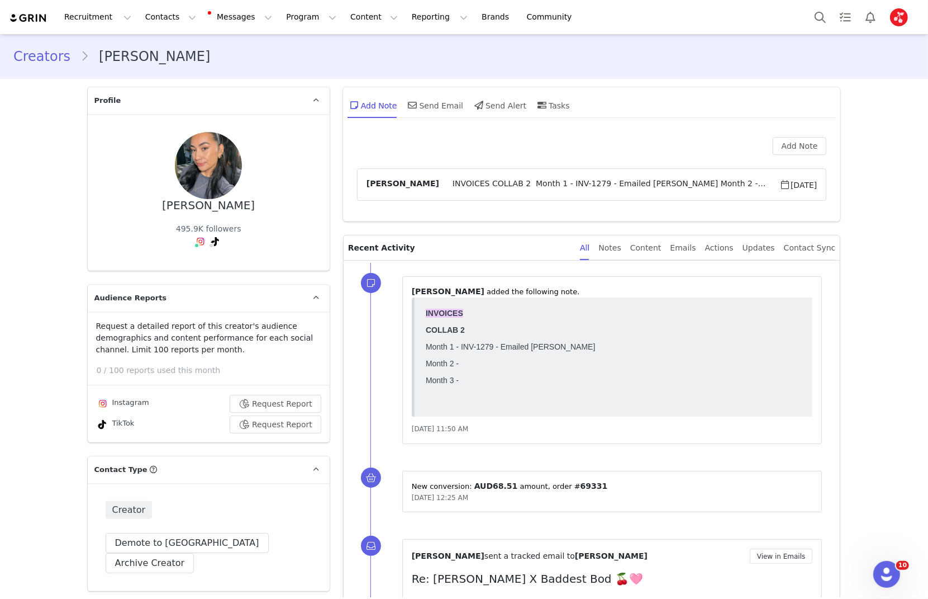
scroll to position [0, 0]
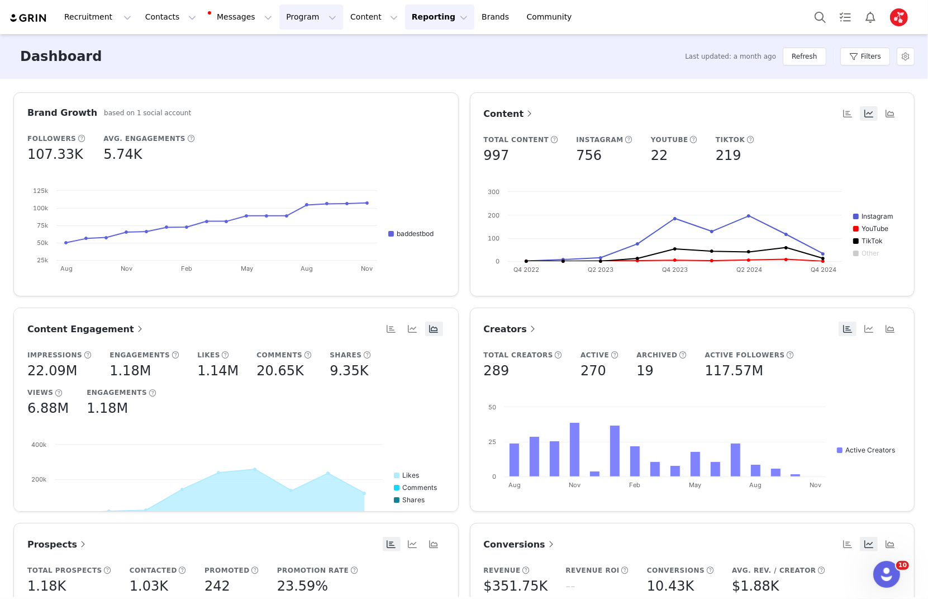
click at [293, 21] on button "Program Program" at bounding box center [311, 16] width 64 height 25
click at [296, 52] on p "Activations" at bounding box center [292, 50] width 43 height 12
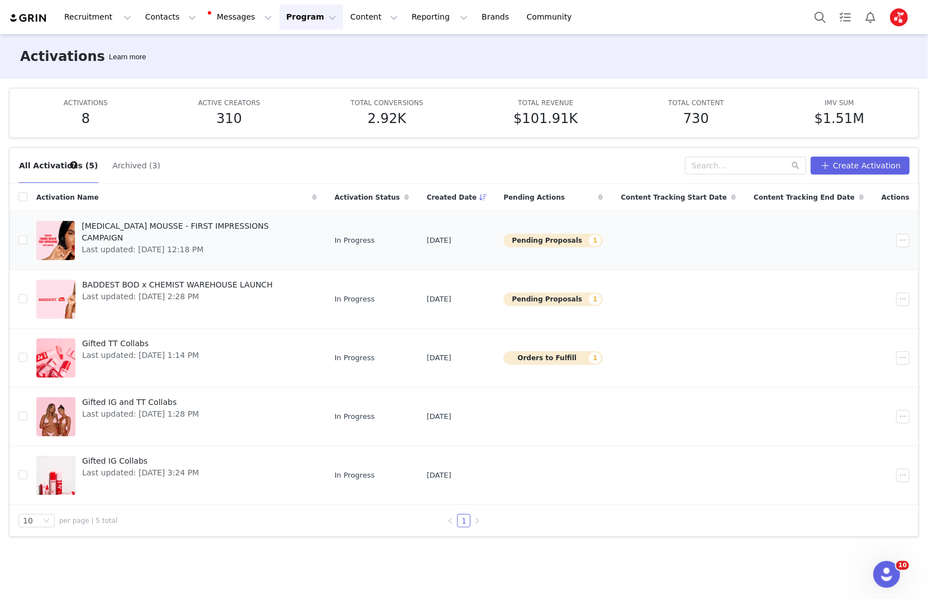
click at [258, 245] on div "TANNING MOUSSE - FIRST IMPRESSIONS CAMPAIGN Last updated: Apr 9, 2025 12:18 PM" at bounding box center [196, 240] width 242 height 45
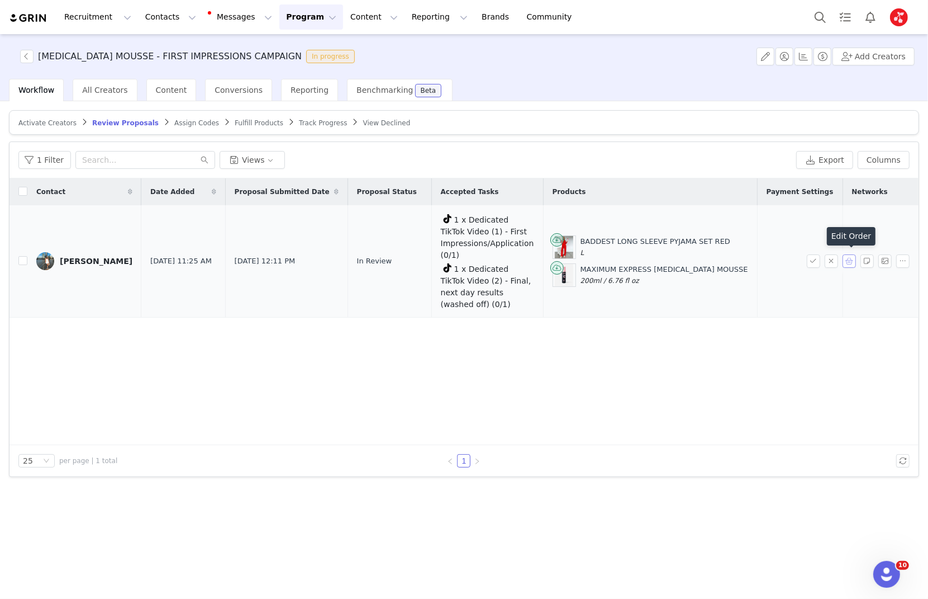
click at [847, 259] on button "button" at bounding box center [849, 260] width 13 height 13
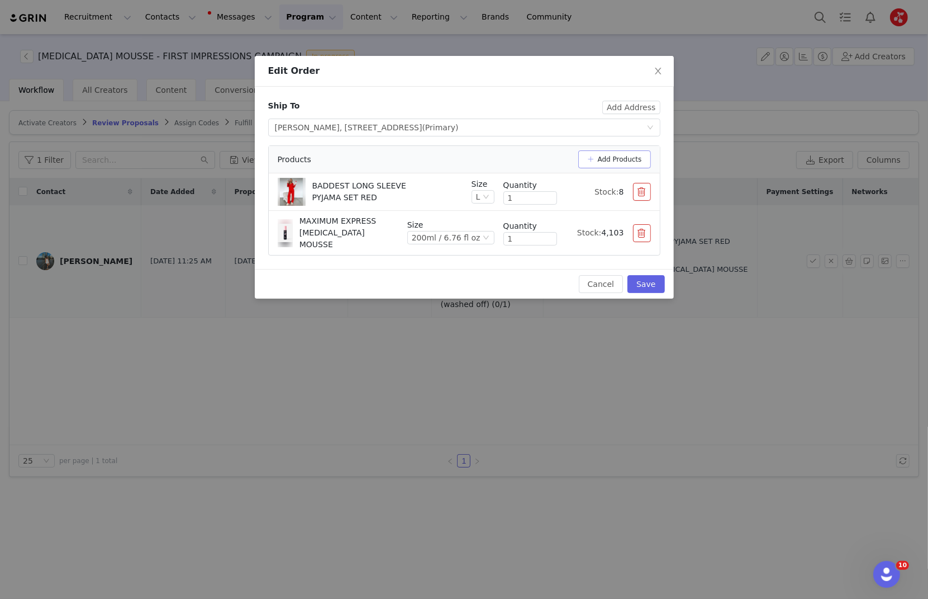
click at [619, 150] on button "Add Products" at bounding box center [614, 159] width 73 height 18
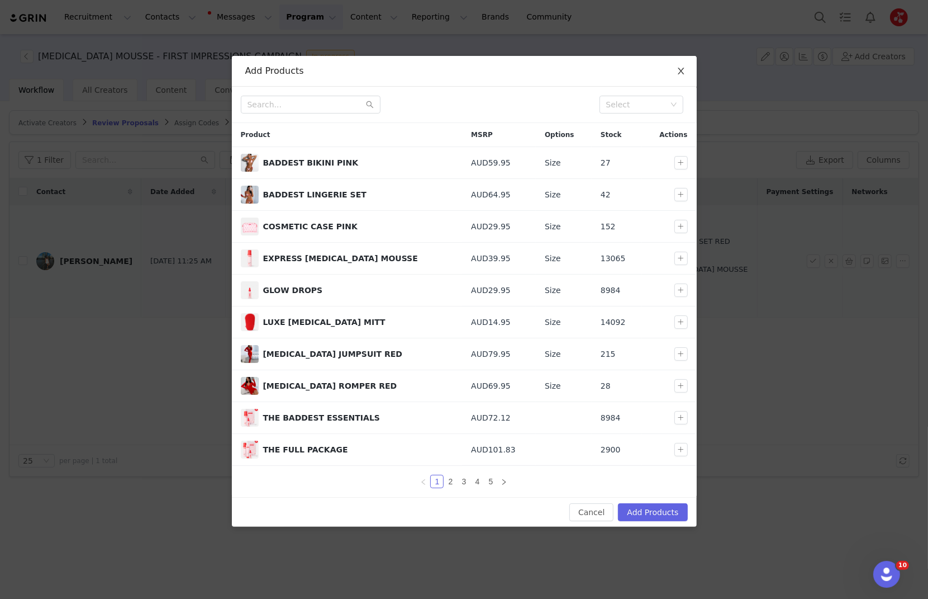
click at [673, 75] on span "Close" at bounding box center [681, 71] width 31 height 31
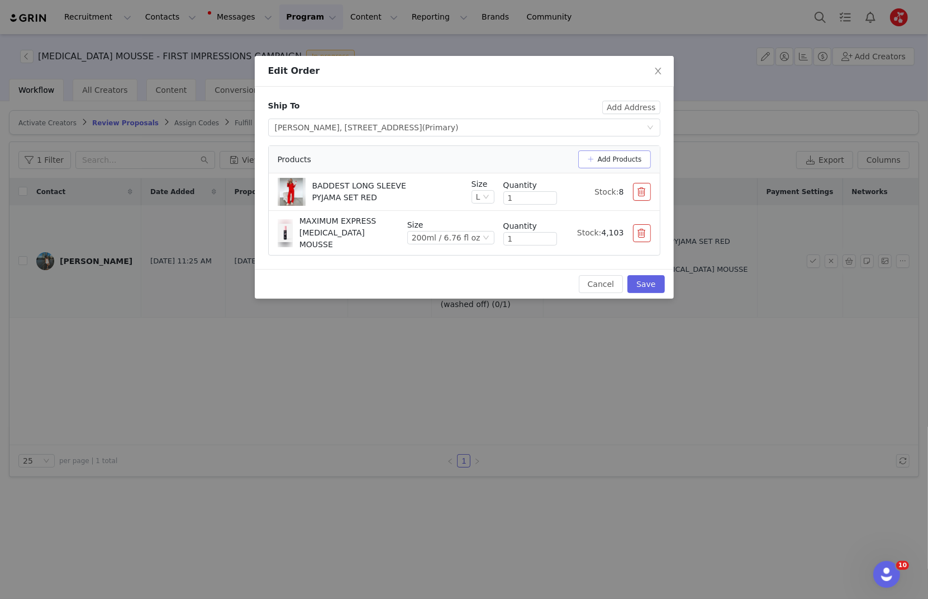
click at [610, 159] on button "Add Products" at bounding box center [614, 159] width 73 height 18
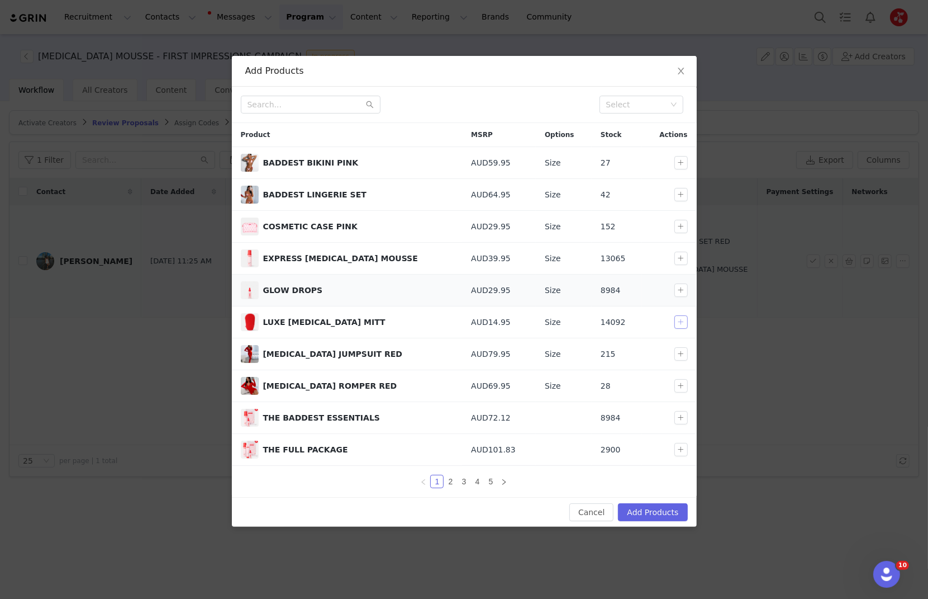
drag, startPoint x: 678, startPoint y: 316, endPoint x: 682, endPoint y: 301, distance: 16.3
click at [678, 316] on button "button" at bounding box center [681, 321] width 13 height 13
click at [682, 286] on button "button" at bounding box center [681, 289] width 13 height 13
click at [461, 476] on link "3" at bounding box center [464, 481] width 12 height 12
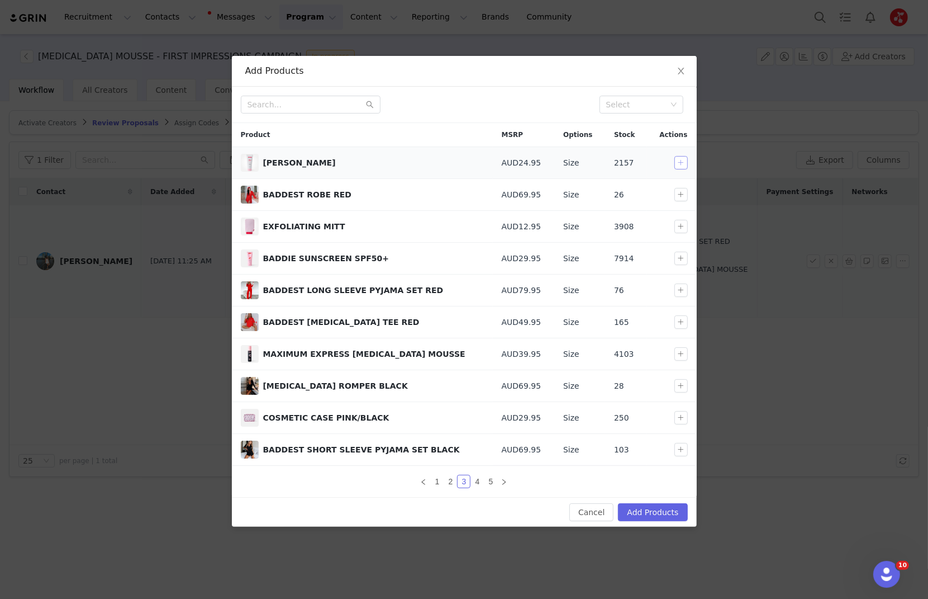
click at [680, 160] on button "button" at bounding box center [681, 162] width 13 height 13
drag, startPoint x: 681, startPoint y: 225, endPoint x: 680, endPoint y: 243, distance: 17.9
click at [681, 225] on button "button" at bounding box center [681, 226] width 13 height 13
click at [679, 254] on button "button" at bounding box center [681, 258] width 13 height 13
click at [486, 480] on link "5" at bounding box center [491, 481] width 12 height 12
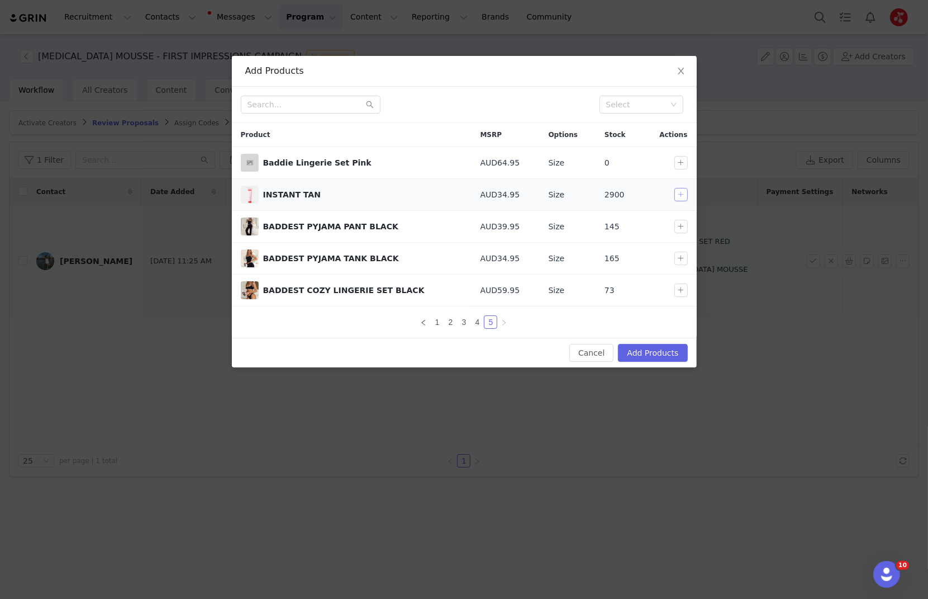
click at [684, 192] on button "button" at bounding box center [681, 194] width 13 height 13
click at [646, 345] on button "Add Products" at bounding box center [652, 353] width 69 height 18
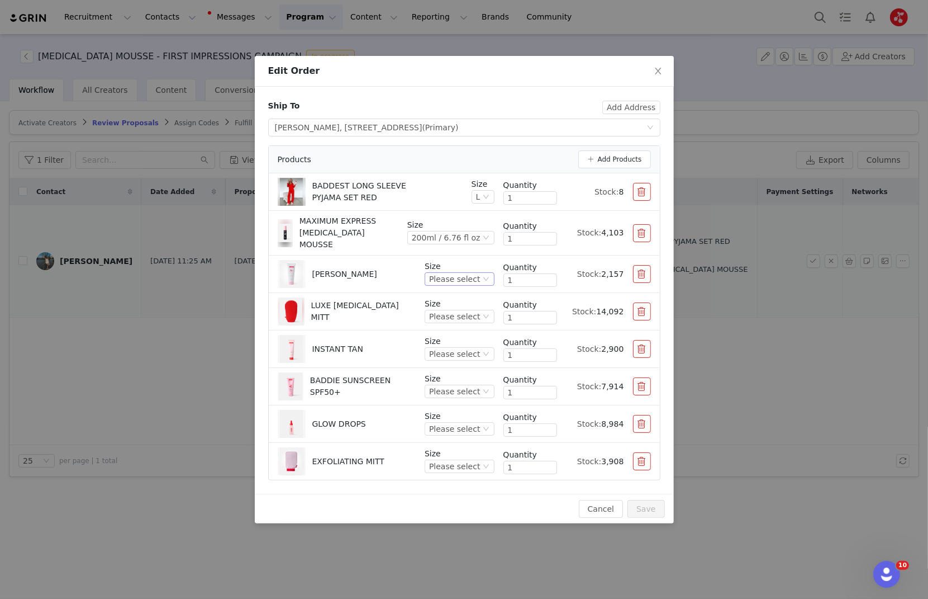
drag, startPoint x: 458, startPoint y: 267, endPoint x: 466, endPoint y: 277, distance: 12.7
click at [458, 273] on div "Please select" at bounding box center [454, 279] width 51 height 12
click at [468, 306] on li "200ml / 6.76 fl oz" at bounding box center [462, 309] width 66 height 18
click at [462, 310] on div "Please select" at bounding box center [454, 316] width 51 height 12
click at [458, 344] on li "One Size" at bounding box center [462, 345] width 66 height 18
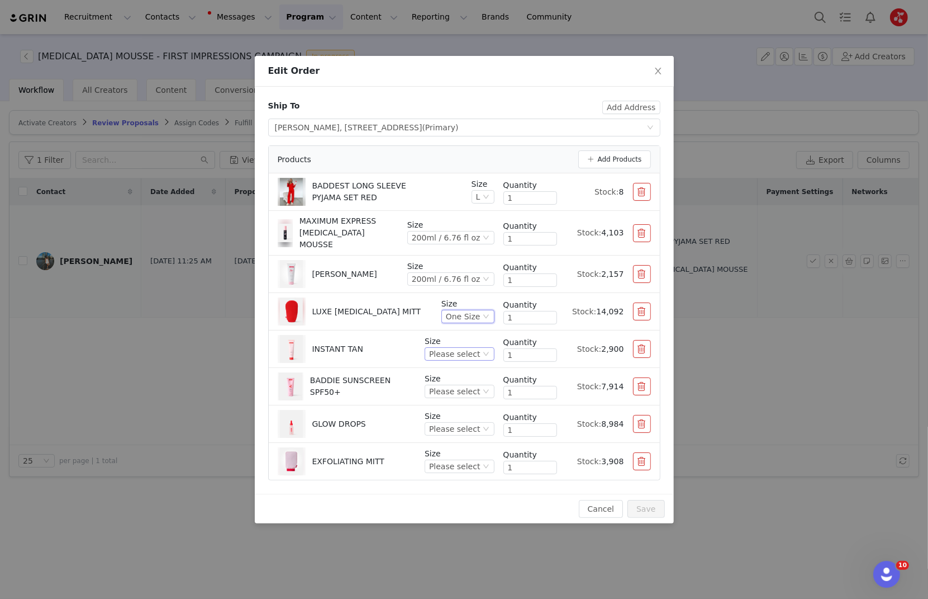
click at [453, 348] on div "Please select" at bounding box center [454, 354] width 51 height 12
click at [458, 378] on li "150ml / 5.07 fl oz" at bounding box center [462, 383] width 66 height 18
click at [461, 385] on div "Please select" at bounding box center [454, 391] width 51 height 12
click at [466, 412] on li "150ml / 5.07 fl oz" at bounding box center [462, 420] width 66 height 18
click at [466, 426] on div "Size Please select" at bounding box center [459, 423] width 69 height 27
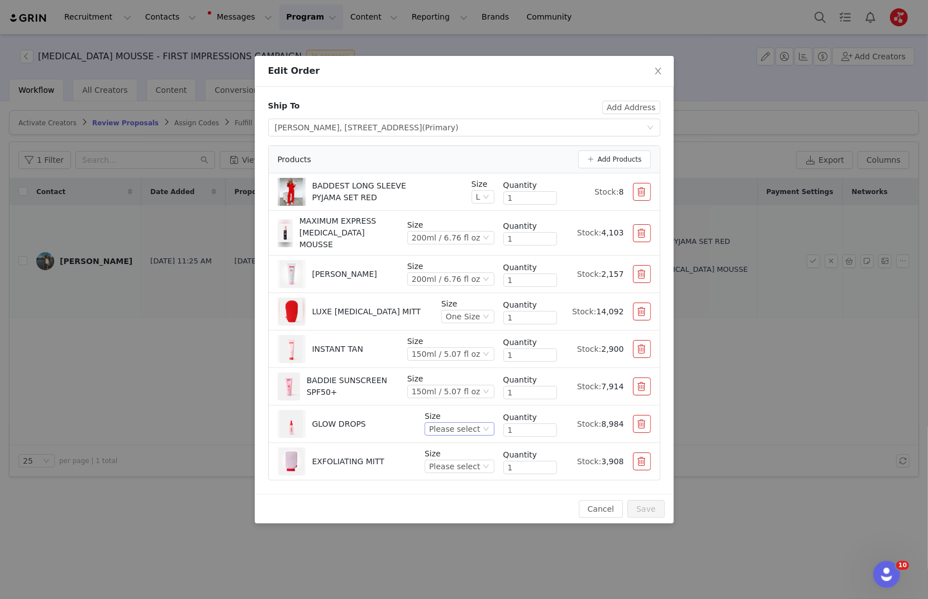
click at [469, 423] on div "Please select" at bounding box center [454, 429] width 51 height 12
click at [463, 451] on li "30ml / 1.0 fl oz" at bounding box center [462, 457] width 66 height 18
click at [467, 460] on div "Please select" at bounding box center [454, 466] width 51 height 12
click at [452, 496] on li "O/S" at bounding box center [462, 495] width 66 height 18
click at [638, 500] on button "Save" at bounding box center [646, 509] width 37 height 18
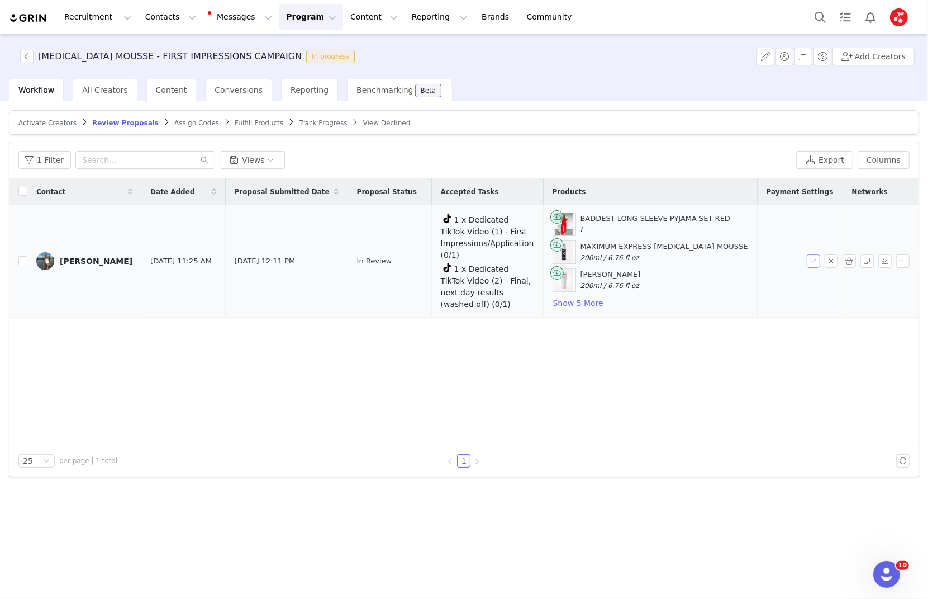
click at [817, 261] on button "button" at bounding box center [813, 260] width 13 height 13
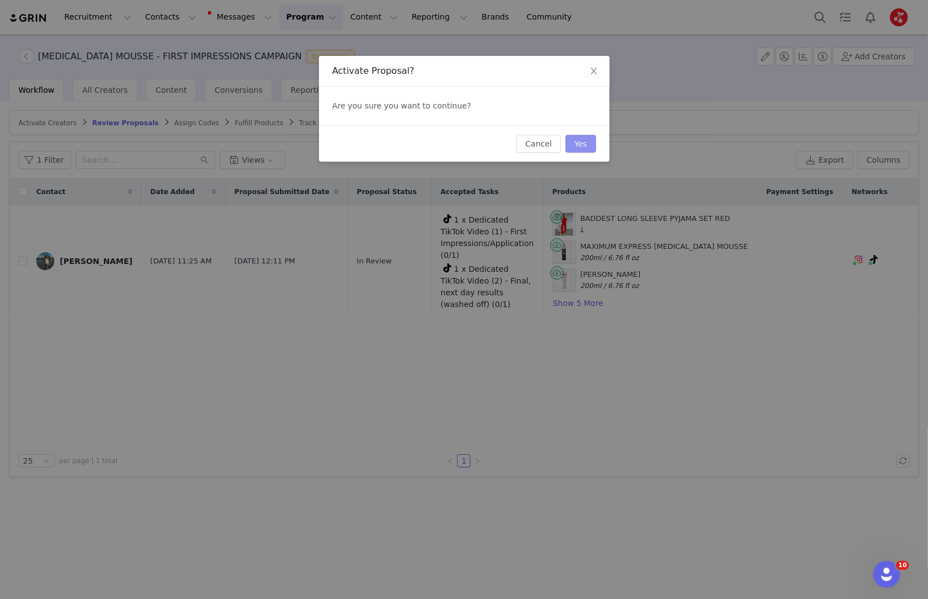
click at [573, 143] on button "Yes" at bounding box center [581, 144] width 31 height 18
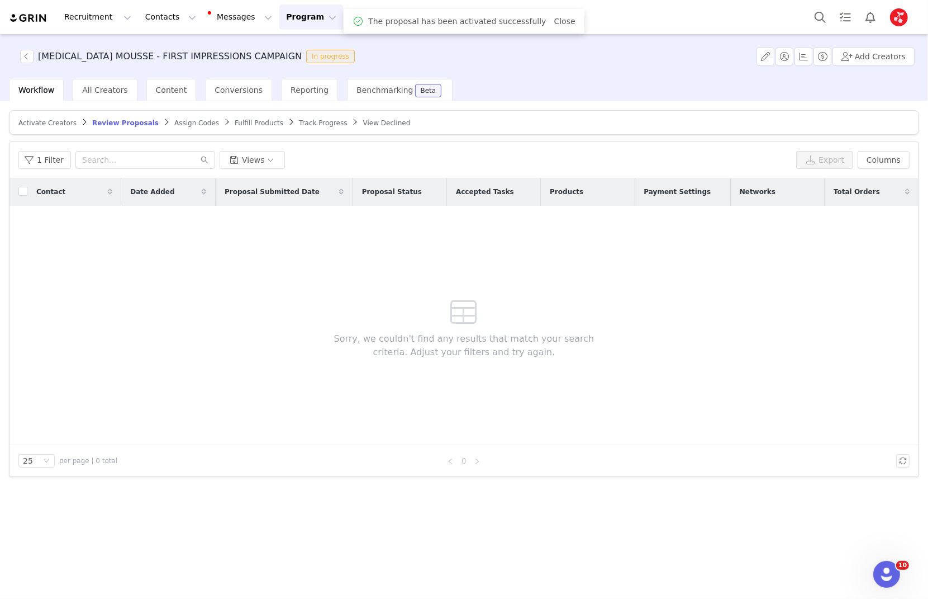
click at [240, 121] on span "Fulfill Products" at bounding box center [259, 123] width 49 height 8
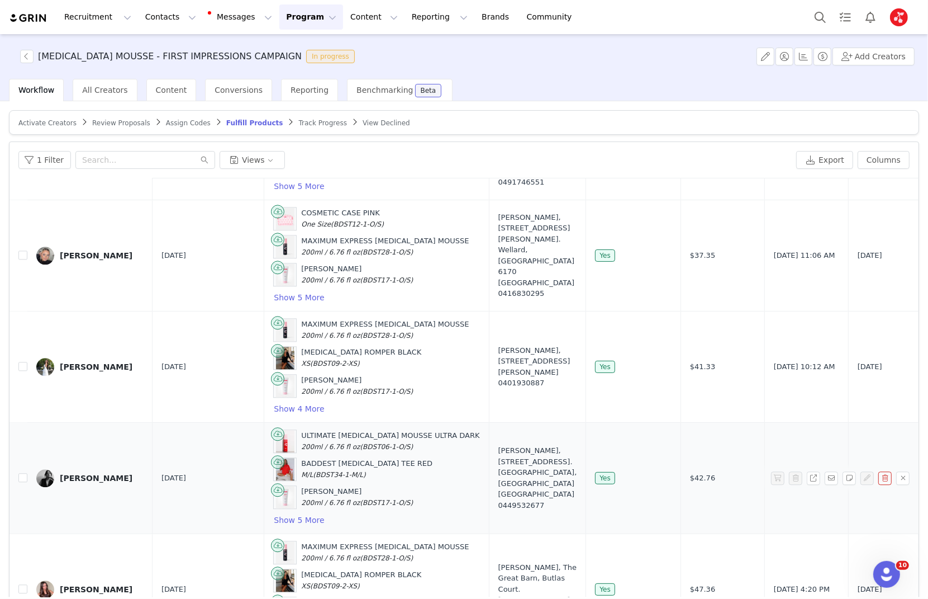
scroll to position [53, 0]
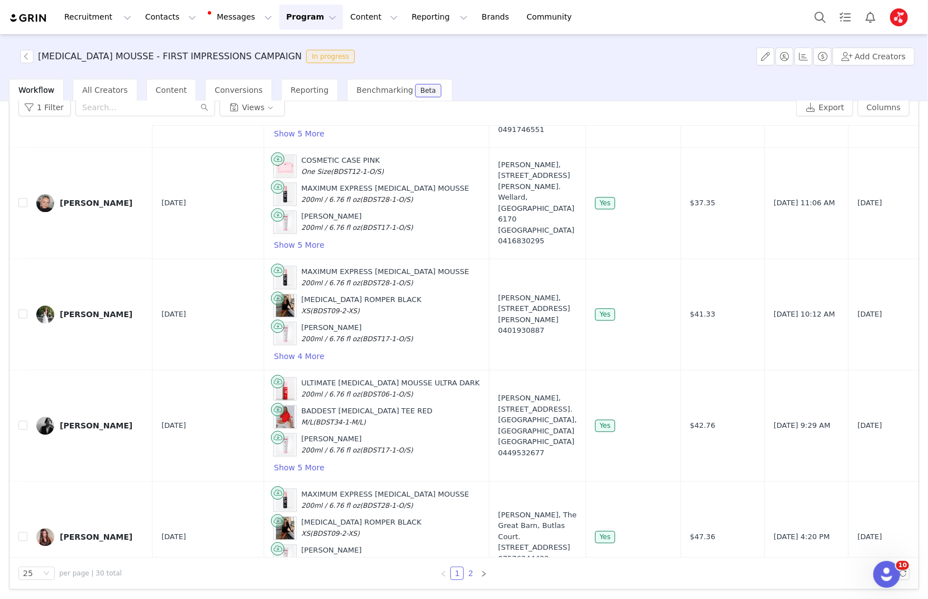
click at [471, 571] on link "2" at bounding box center [470, 573] width 12 height 12
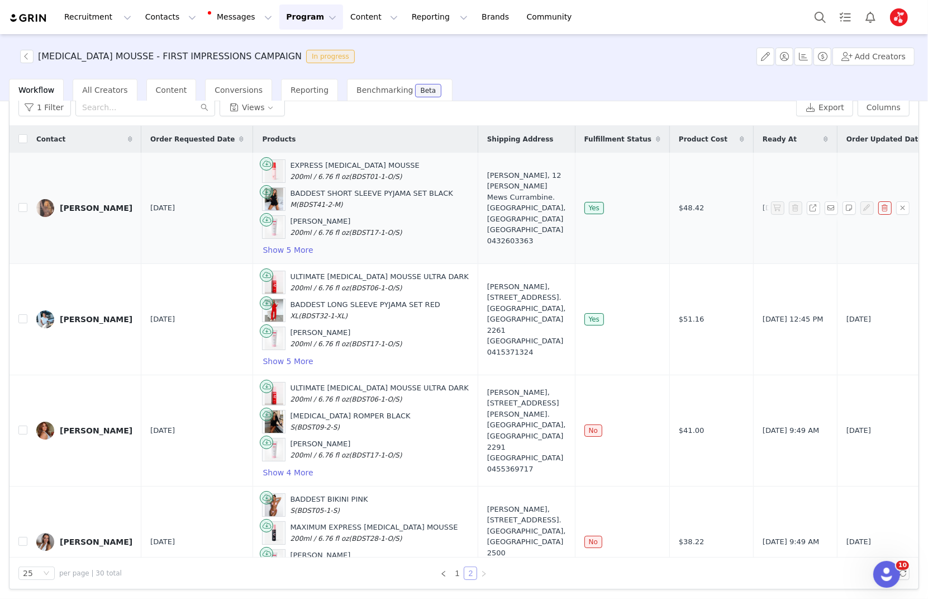
scroll to position [143, 0]
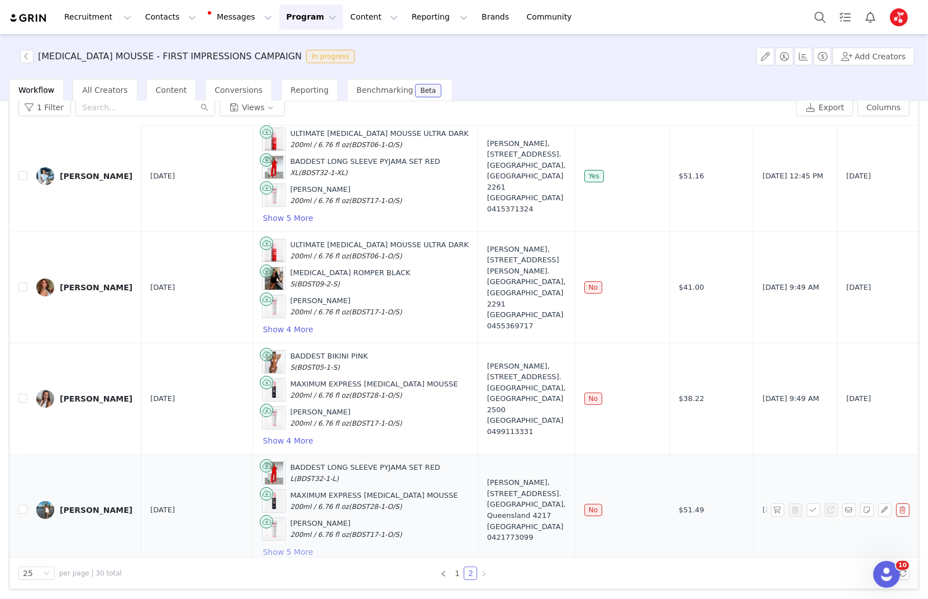
drag, startPoint x: 260, startPoint y: 542, endPoint x: 349, endPoint y: 515, distance: 92.1
click at [262, 545] on button "Show 5 More" at bounding box center [287, 551] width 51 height 13
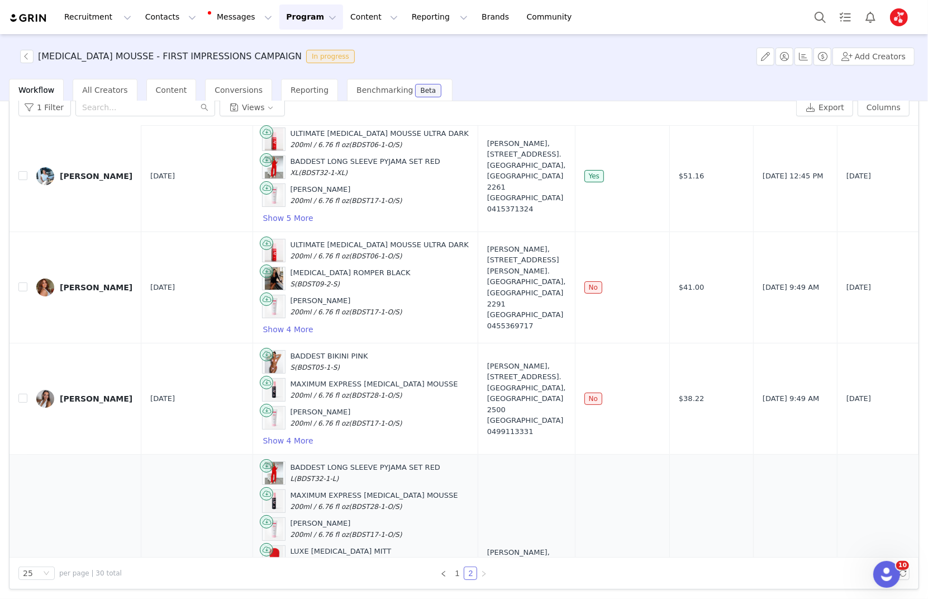
scroll to position [281, 0]
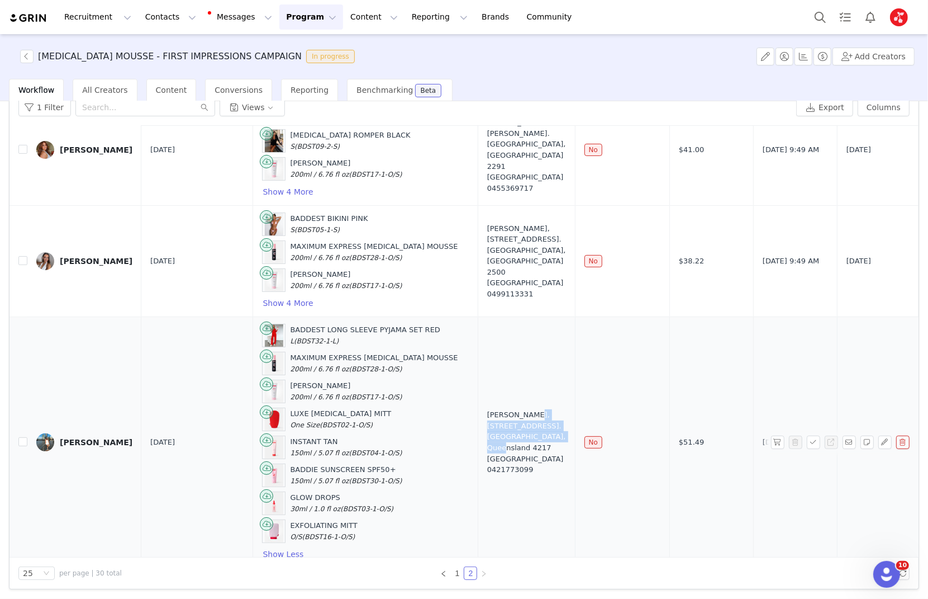
drag, startPoint x: 478, startPoint y: 401, endPoint x: 492, endPoint y: 422, distance: 25.4
click at [492, 422] on div "Meg Hamer, 2/2 St Pauls Place, Isle of Capri, QLD, 4217. Gold Coast, Queensland…" at bounding box center [526, 441] width 79 height 65
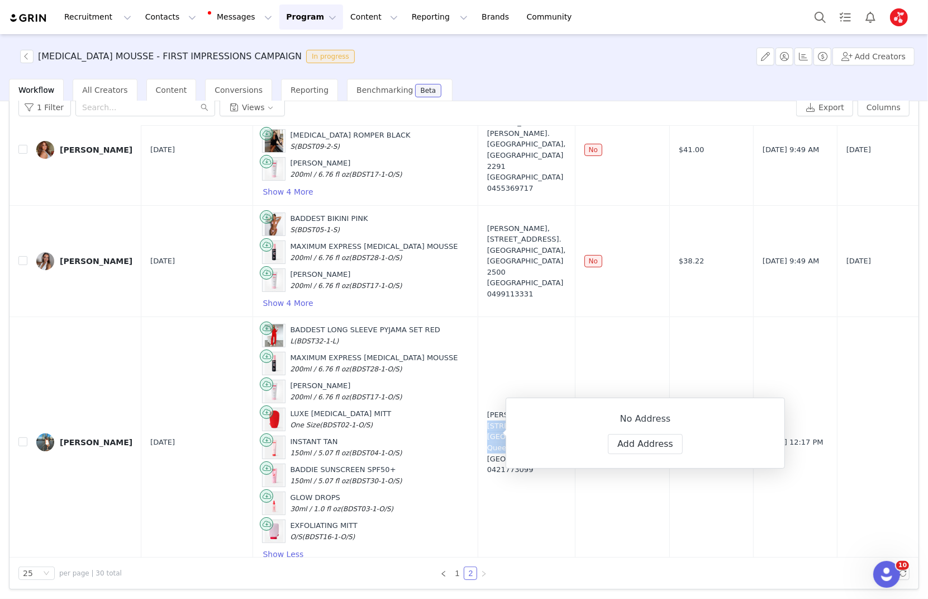
copy div "2/2 St Pauls Place, Isle of Capri, QLD, 4217"
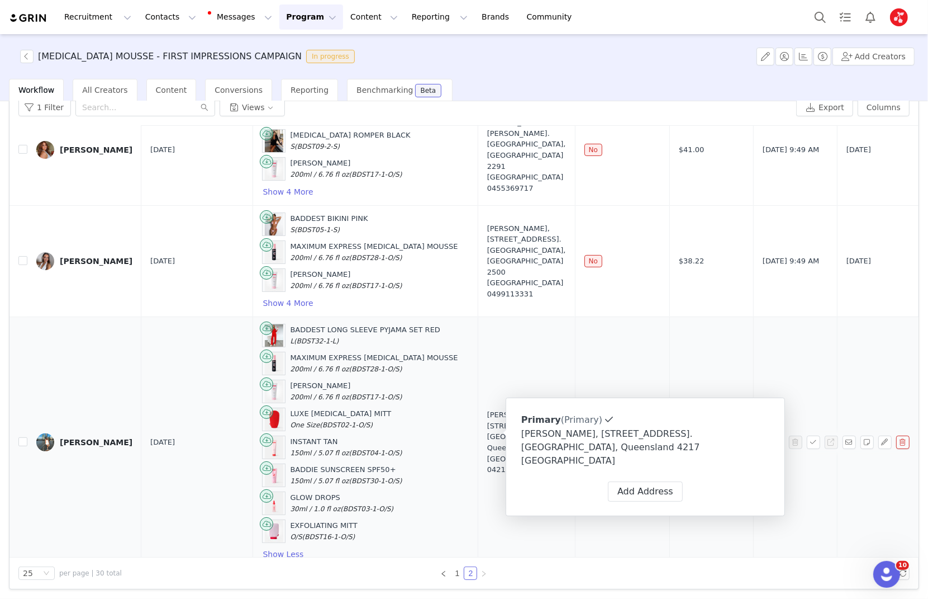
click at [838, 470] on td at bounding box center [890, 442] width 104 height 251
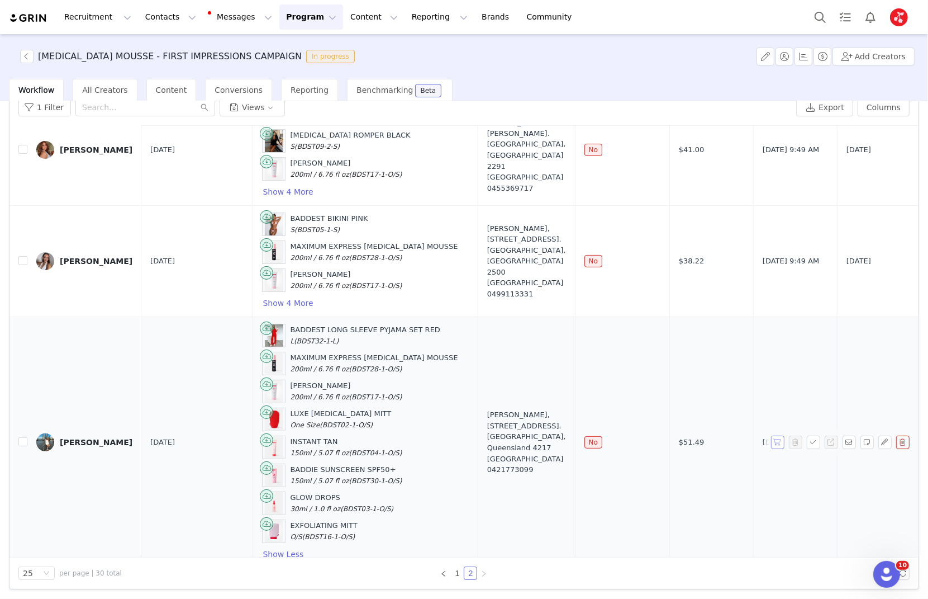
click at [777, 435] on button "button" at bounding box center [777, 441] width 13 height 13
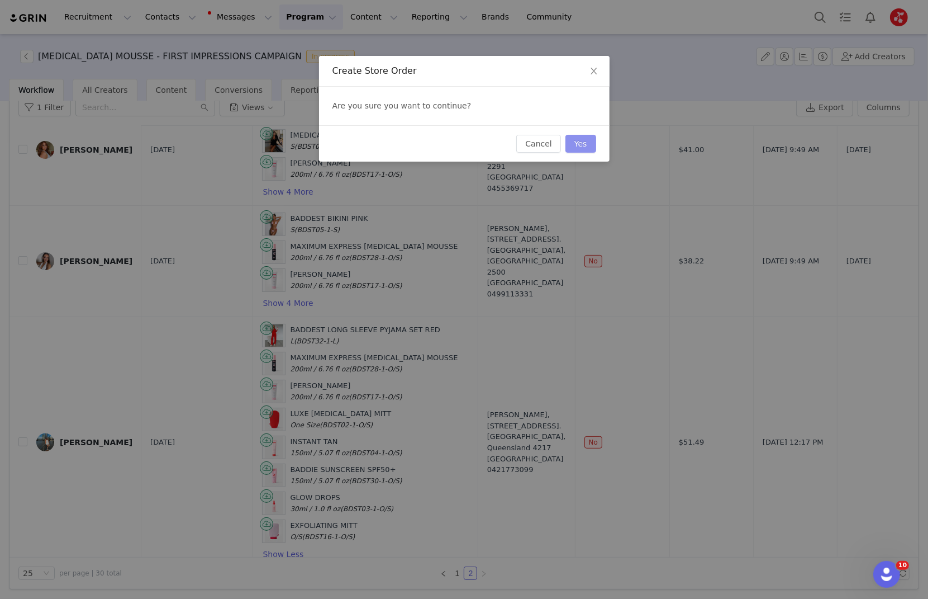
click at [582, 145] on button "Yes" at bounding box center [581, 144] width 31 height 18
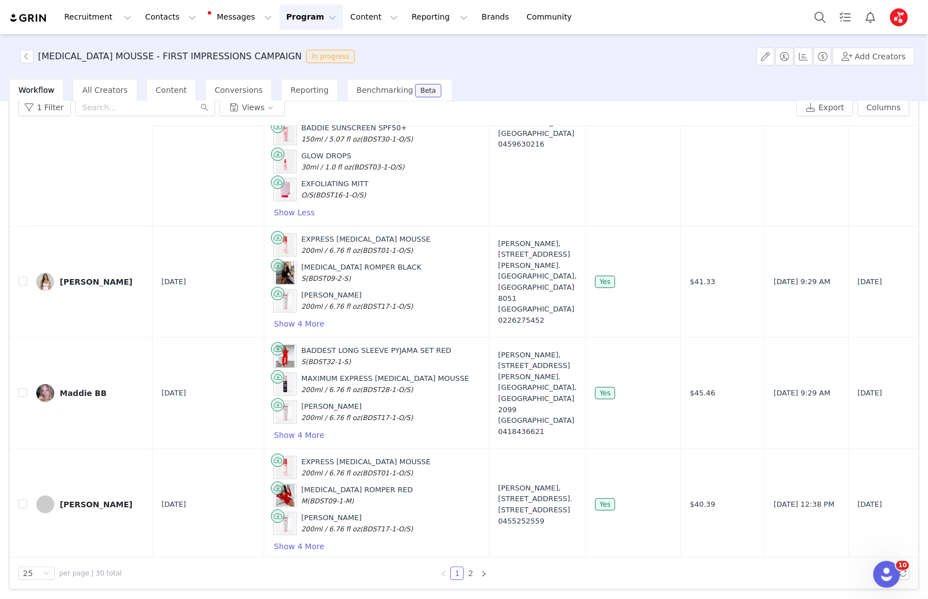
scroll to position [749, 0]
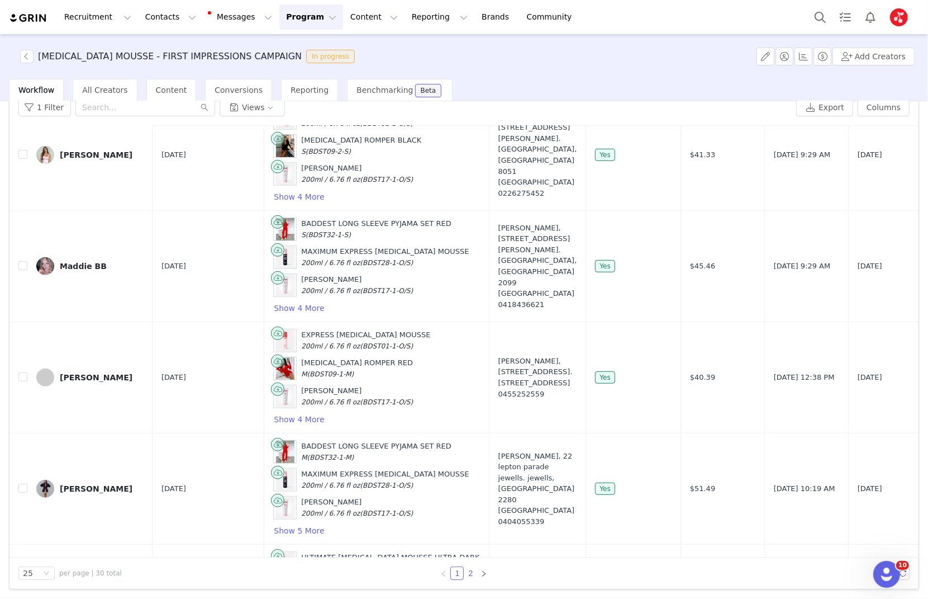
click at [473, 569] on link "2" at bounding box center [470, 573] width 12 height 12
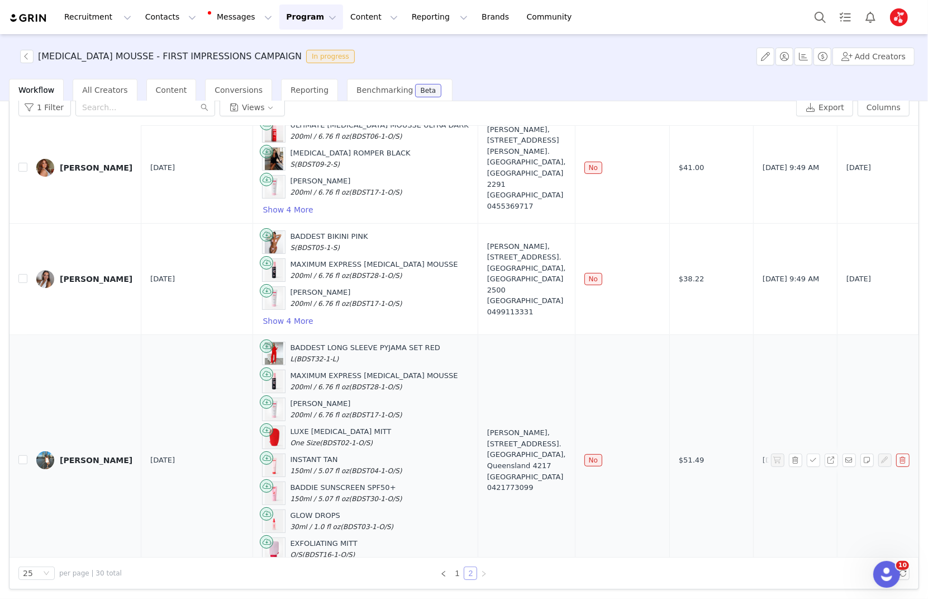
scroll to position [281, 0]
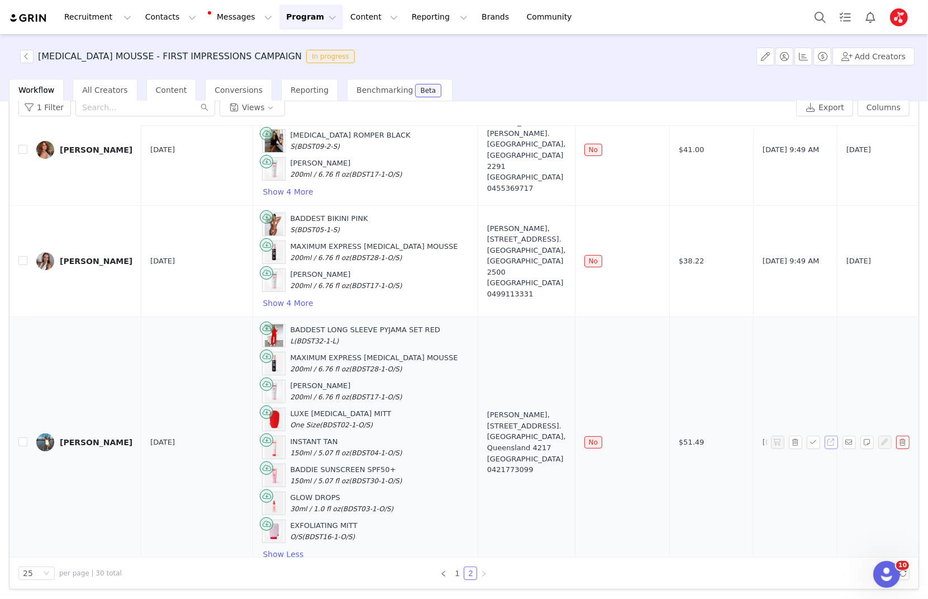
click at [828, 435] on button "button" at bounding box center [831, 441] width 13 height 13
